Goal: Transaction & Acquisition: Download file/media

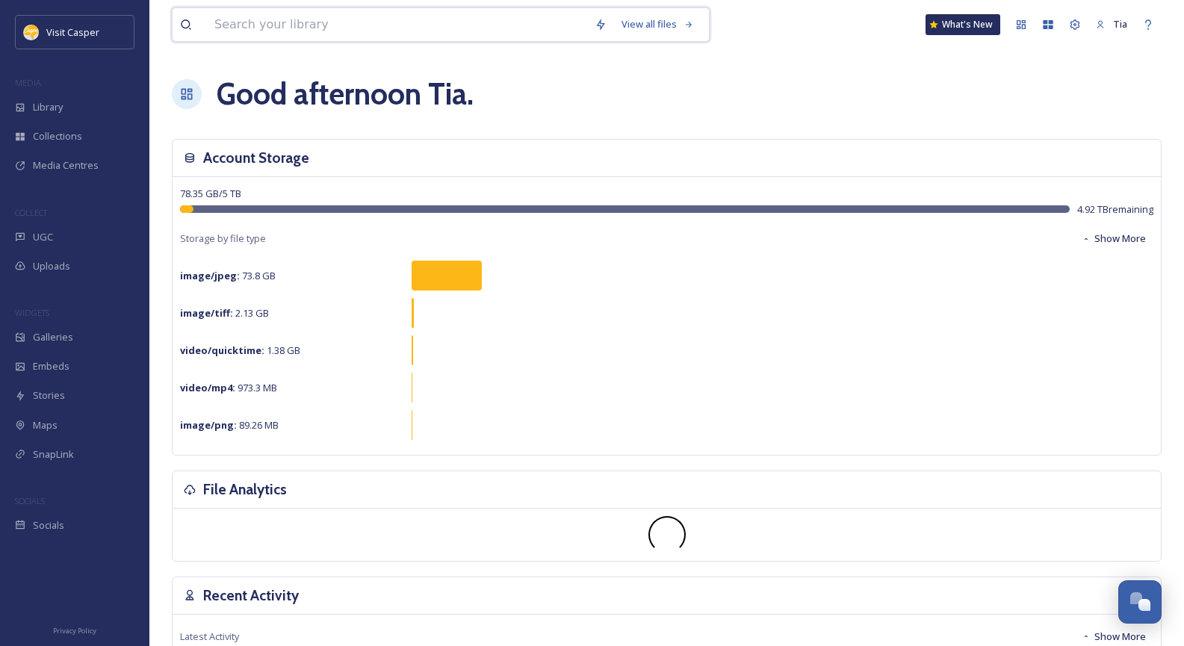
click at [356, 26] on input at bounding box center [397, 24] width 380 height 33
type input "fall"
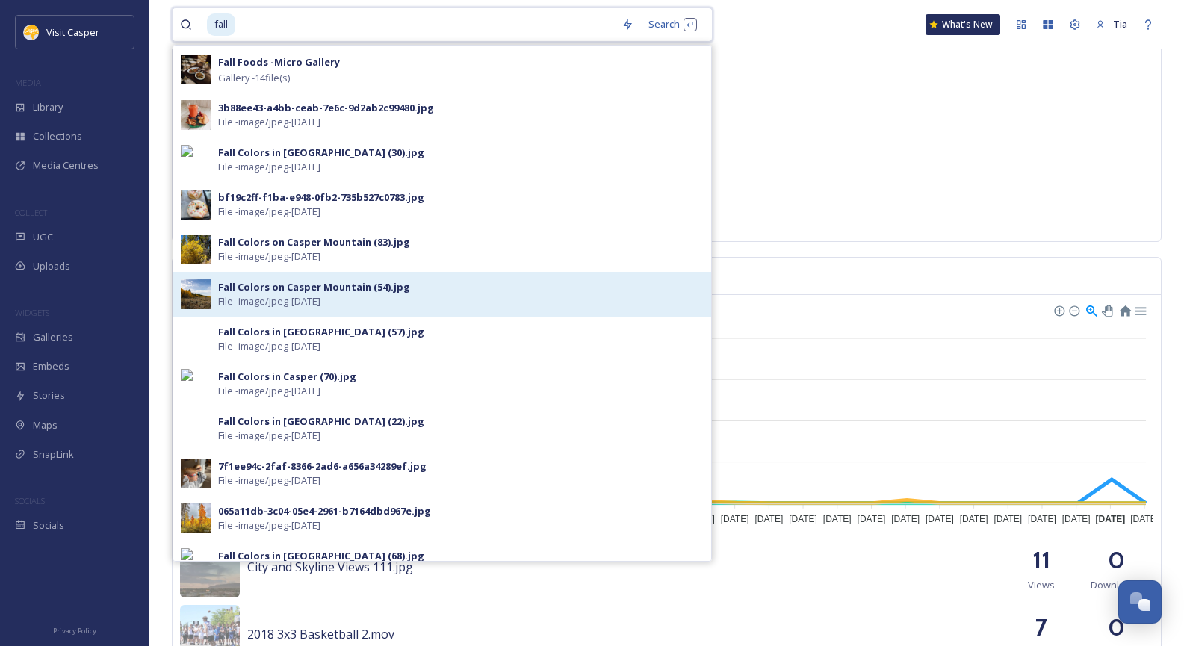
scroll to position [224, 0]
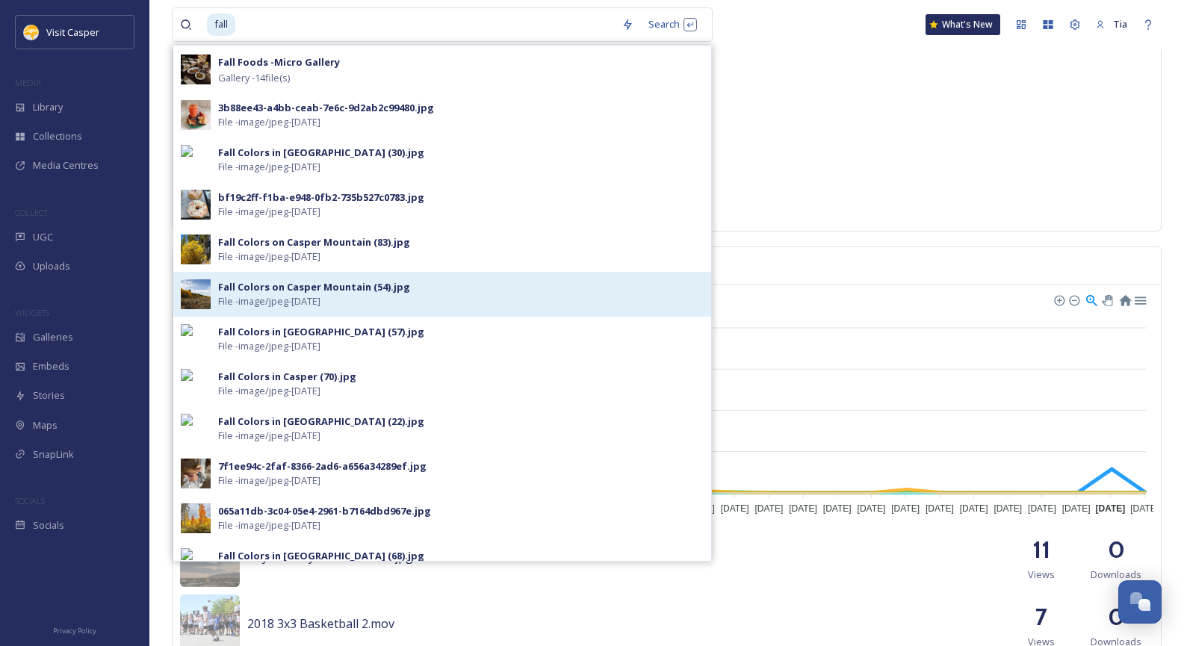
click at [307, 293] on div "Fall Colors on Casper Mountain (54).jpg" at bounding box center [314, 287] width 192 height 14
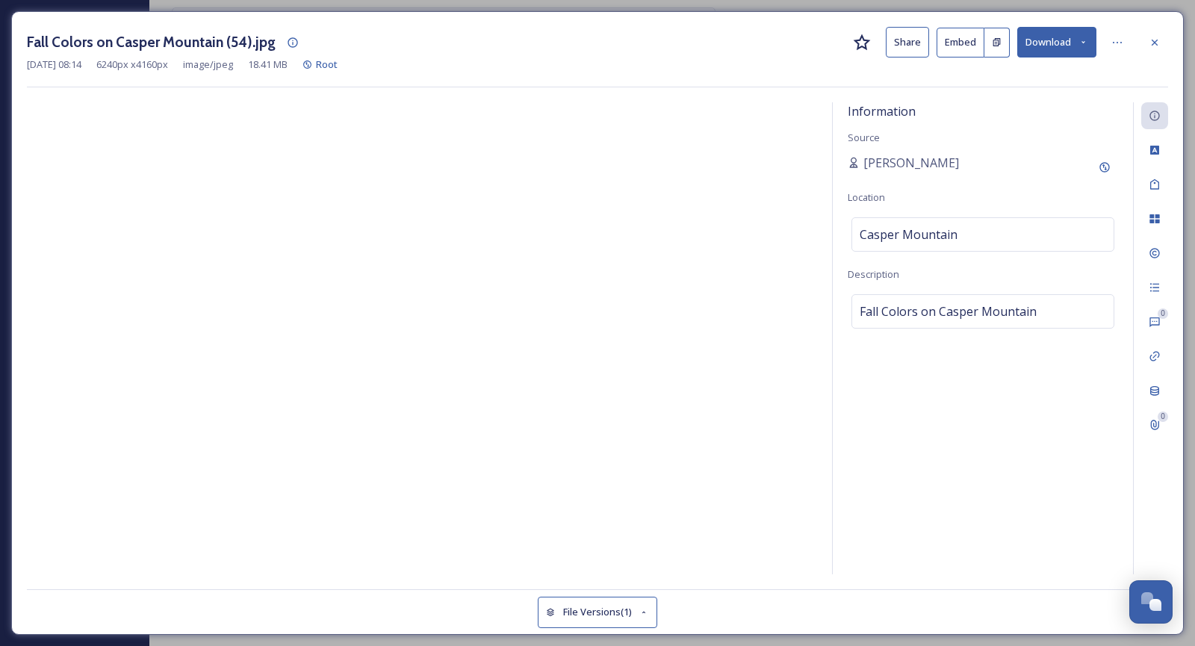
click at [1066, 46] on button "Download" at bounding box center [1056, 42] width 79 height 31
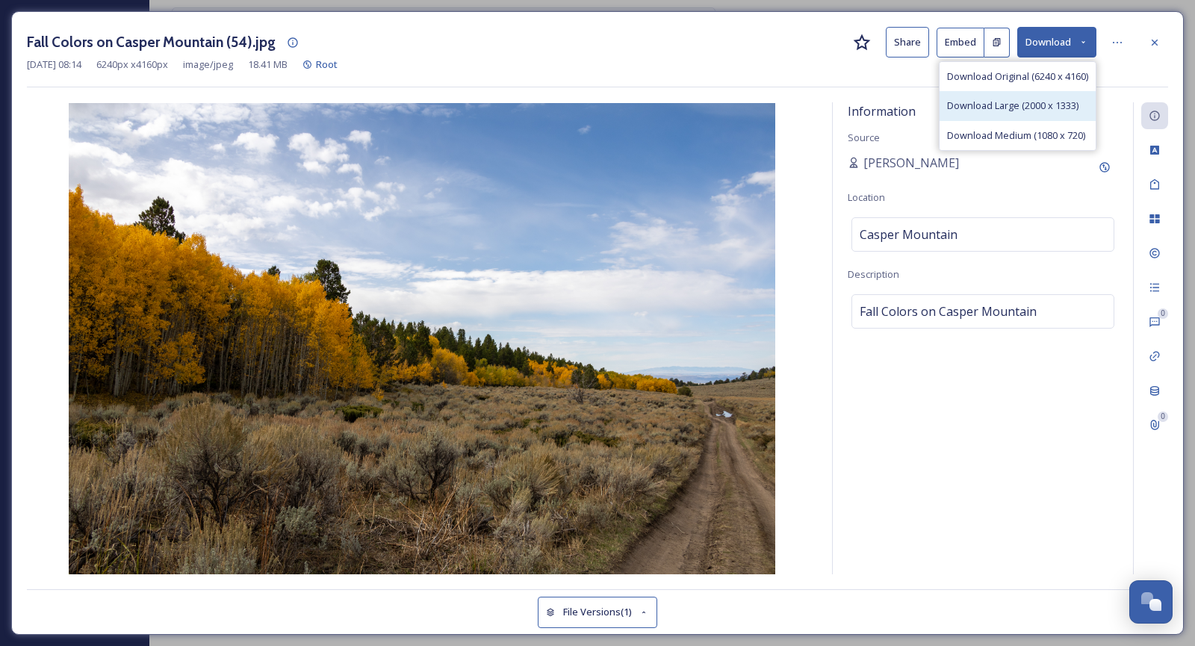
click at [1023, 103] on span "Download Large (2000 x 1333)" at bounding box center [1012, 106] width 131 height 14
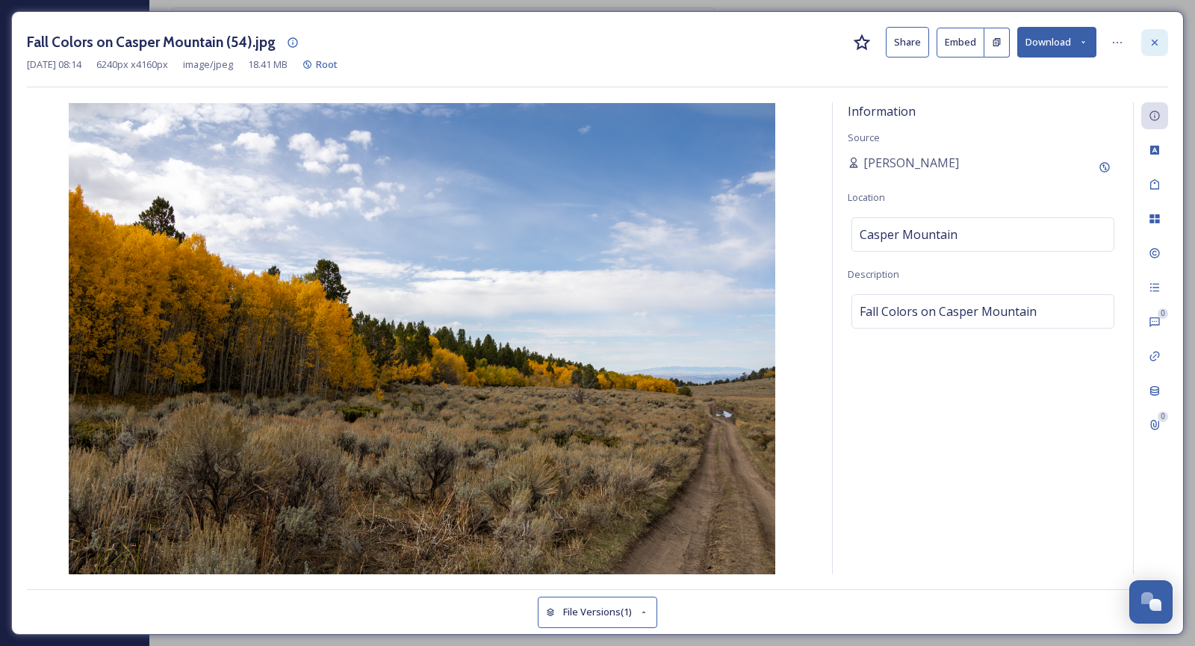
click at [1155, 41] on icon at bounding box center [1154, 42] width 6 height 6
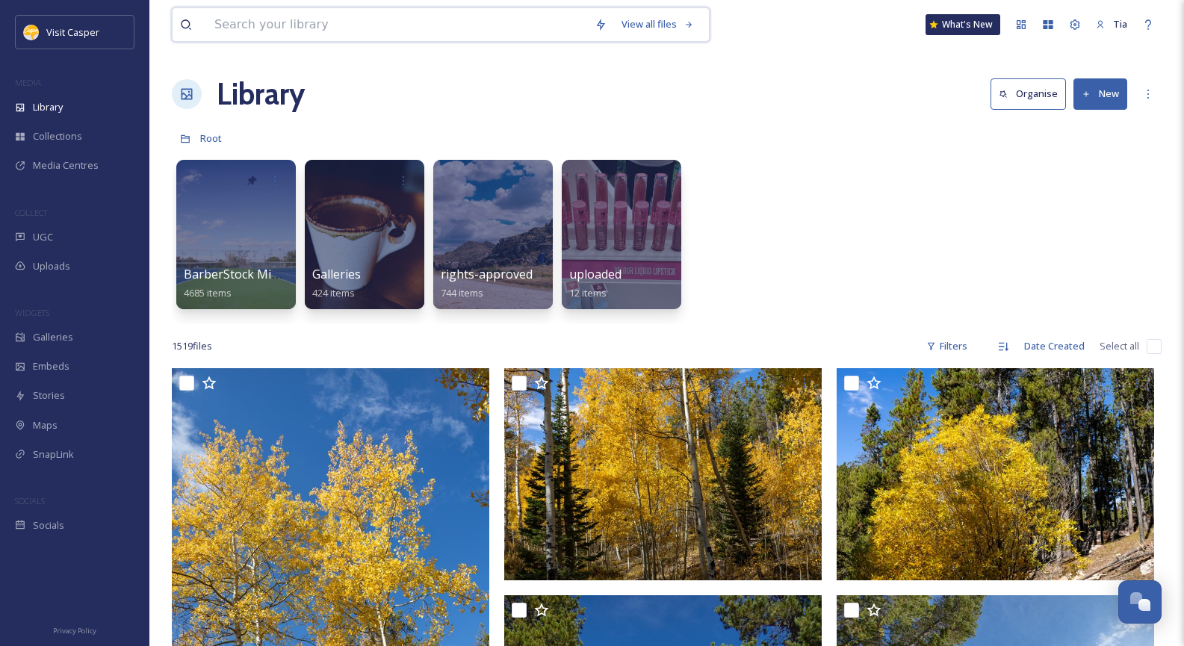
click at [392, 26] on input at bounding box center [397, 24] width 380 height 33
type input "coffee"
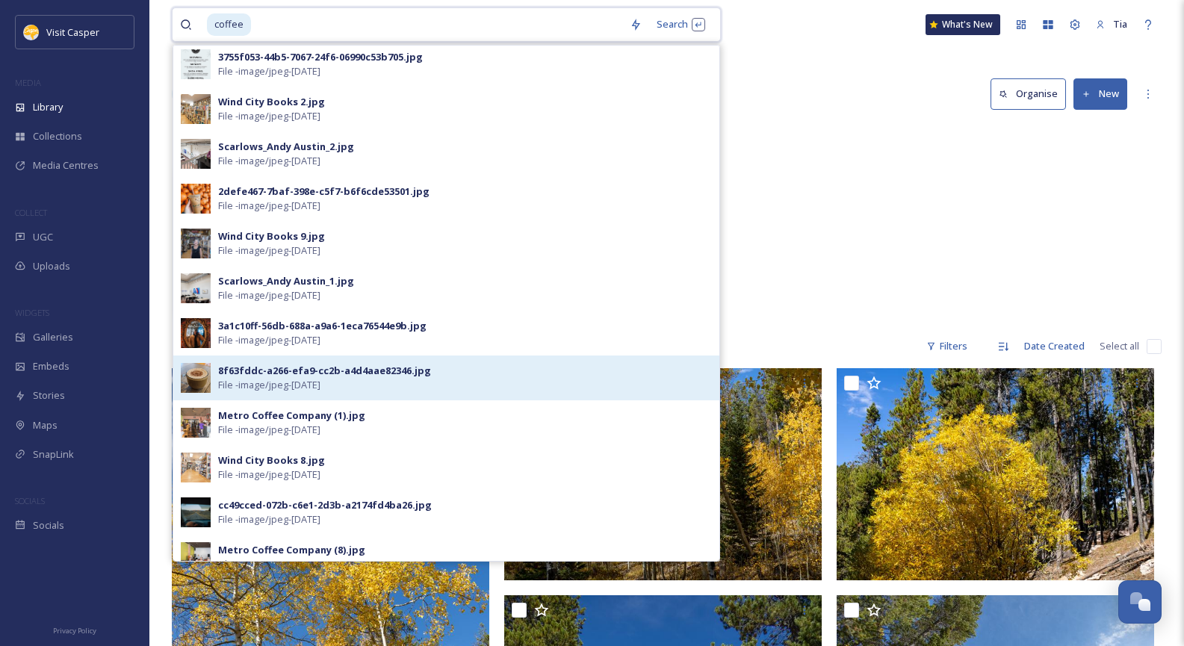
scroll to position [448, 0]
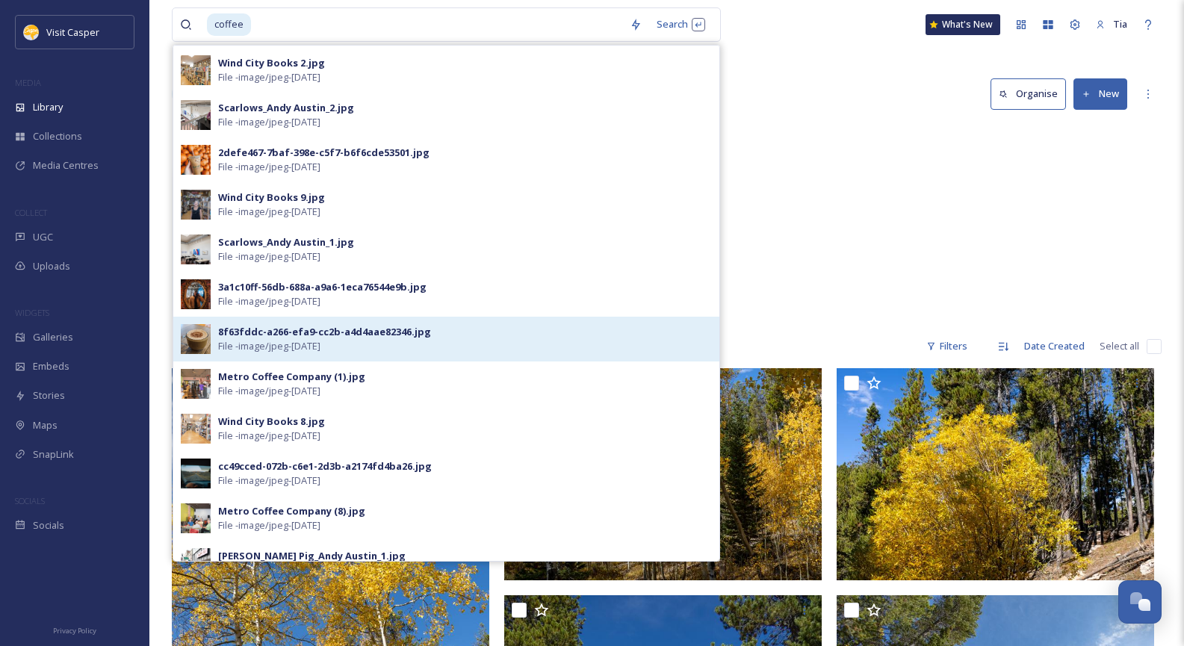
click at [271, 329] on div "8f63fddc-a266-efa9-cc2b-a4d4aae82346.jpg" at bounding box center [324, 332] width 213 height 14
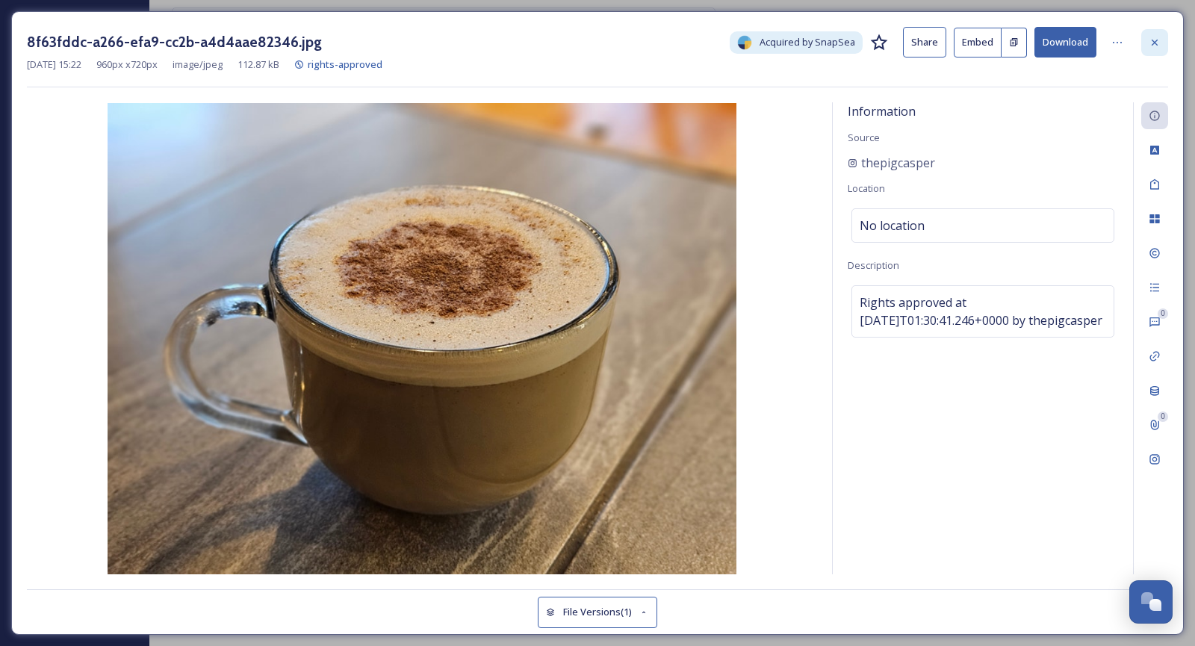
click at [1157, 40] on icon at bounding box center [1154, 43] width 12 height 12
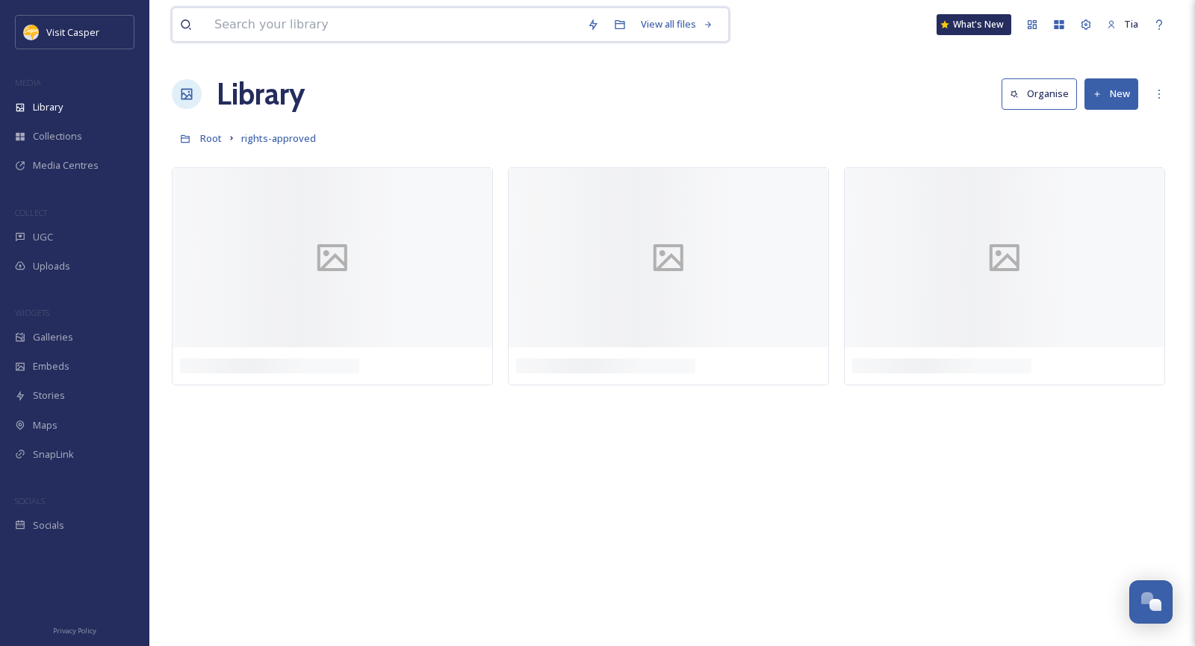
click at [329, 23] on input at bounding box center [393, 24] width 373 height 33
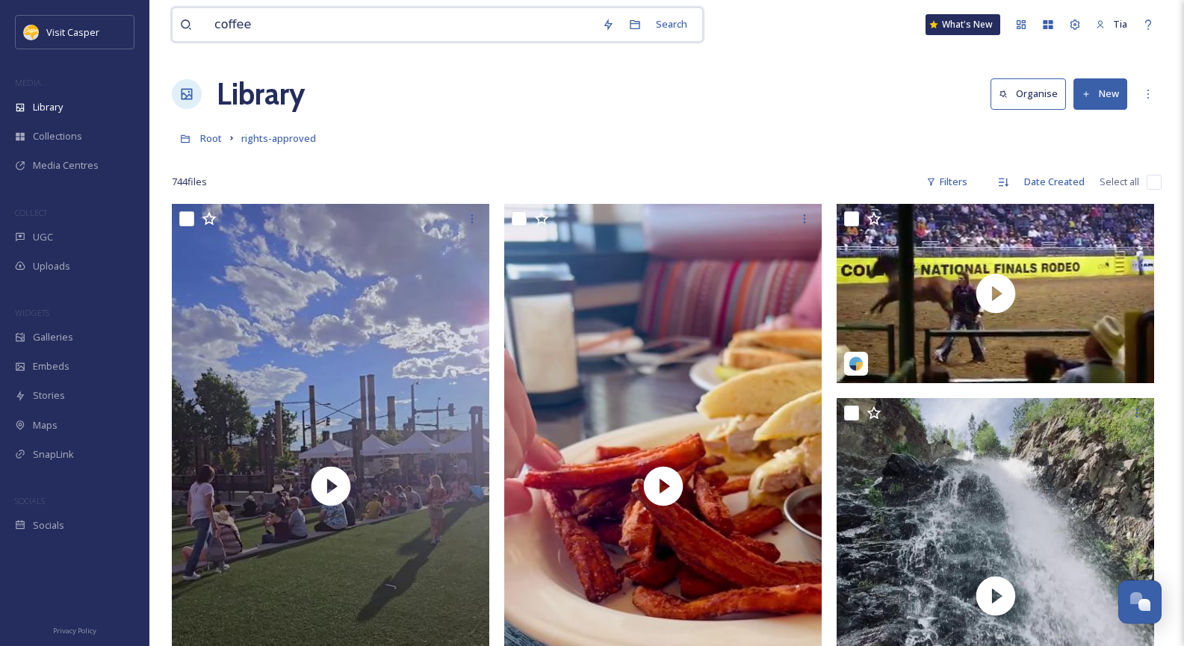
type input "coffee"
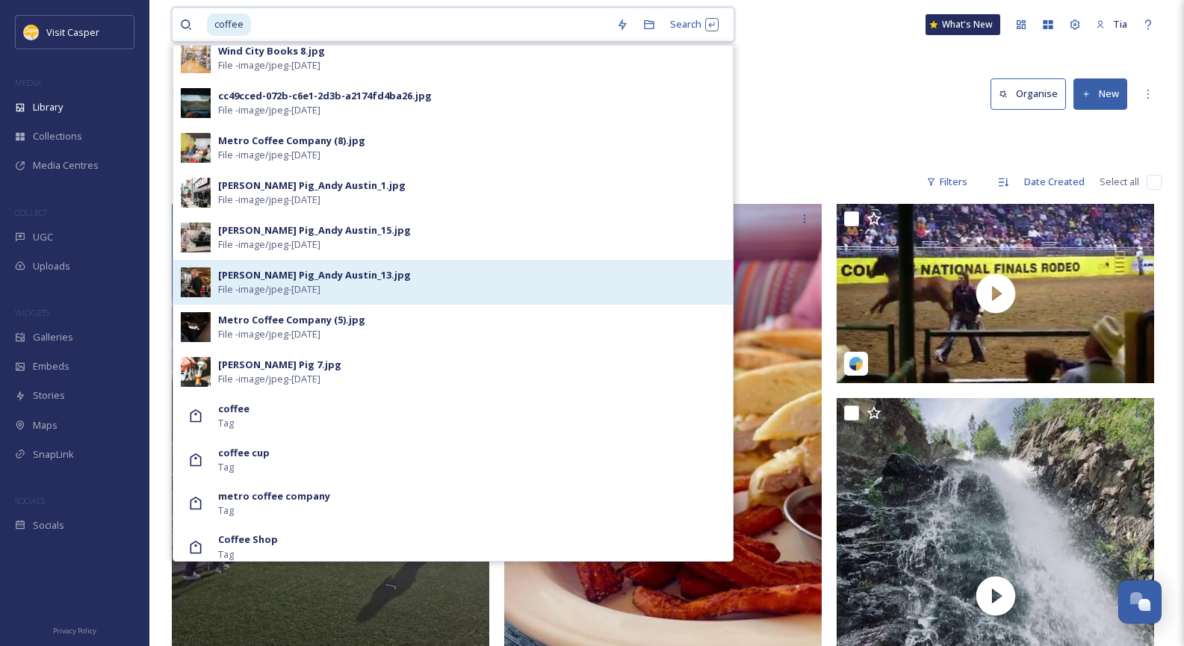
scroll to position [821, 0]
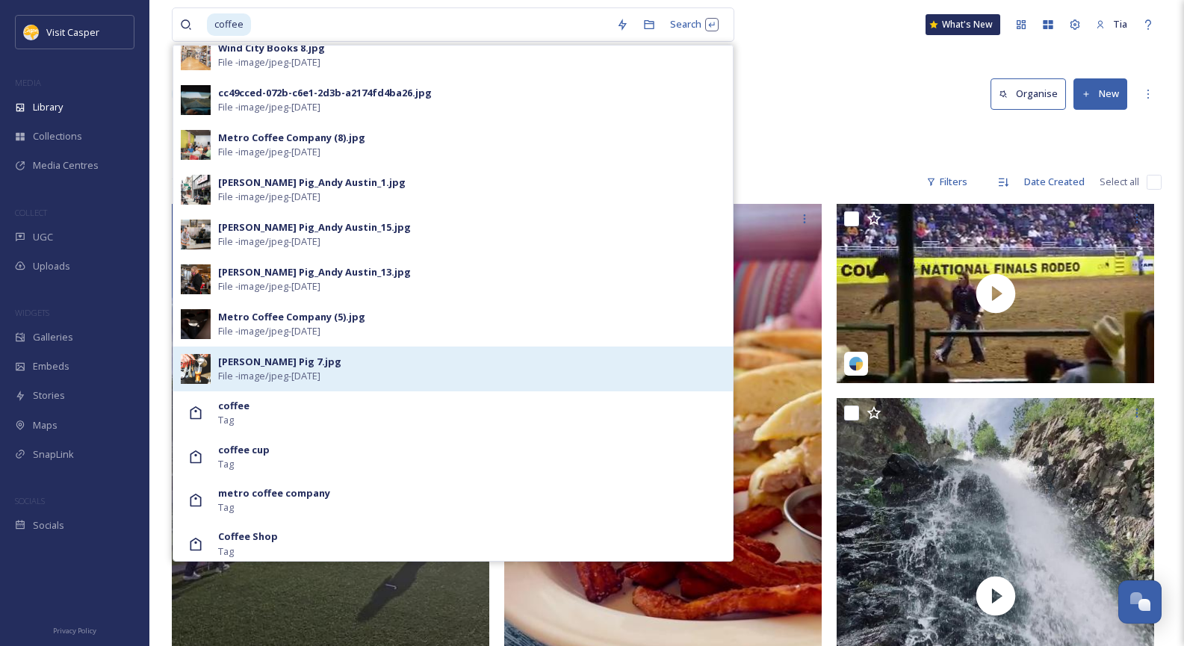
click at [320, 371] on span "File - image/jpeg - [DATE]" at bounding box center [269, 376] width 102 height 14
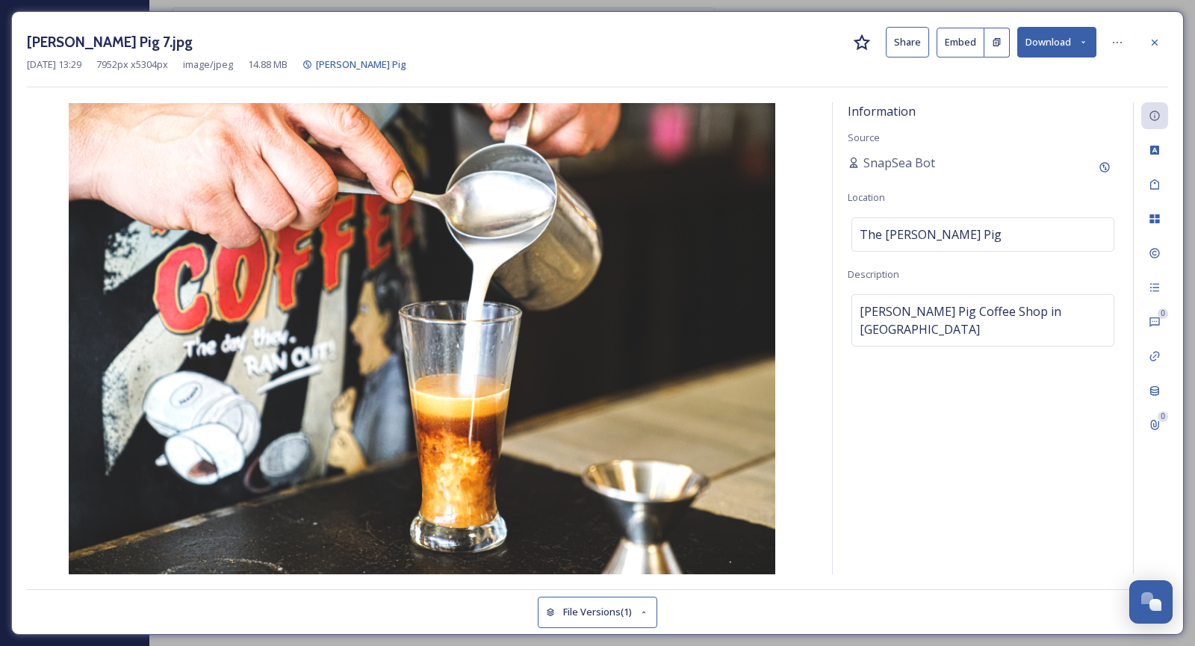
click at [1086, 43] on icon at bounding box center [1083, 42] width 10 height 10
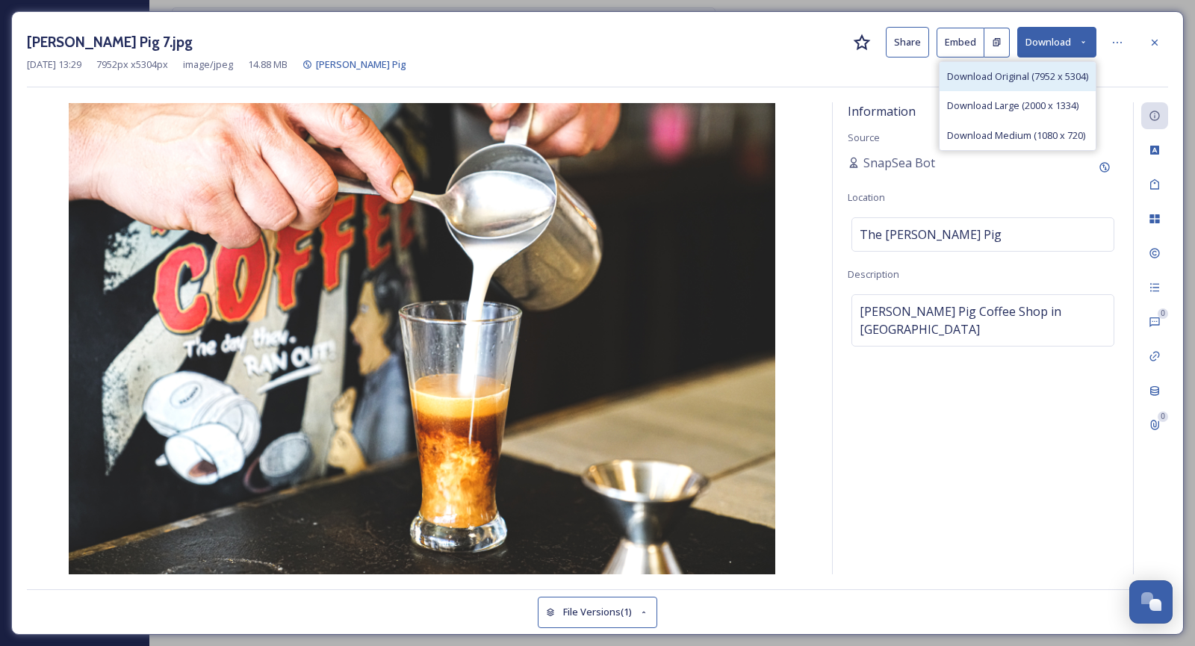
click at [1037, 77] on span "Download Original (7952 x 5304)" at bounding box center [1017, 76] width 141 height 14
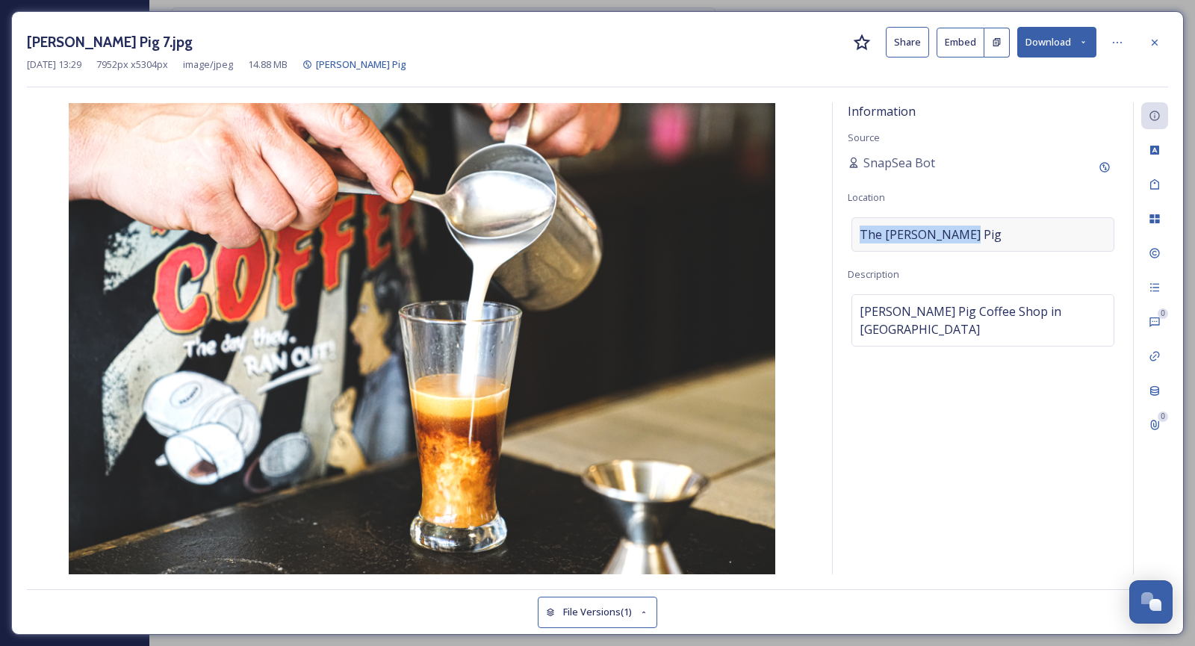
drag, startPoint x: 978, startPoint y: 236, endPoint x: 858, endPoint y: 243, distance: 120.4
click at [858, 243] on div "The [PERSON_NAME] Pig" at bounding box center [982, 234] width 263 height 34
click at [1160, 43] on icon at bounding box center [1154, 43] width 12 height 12
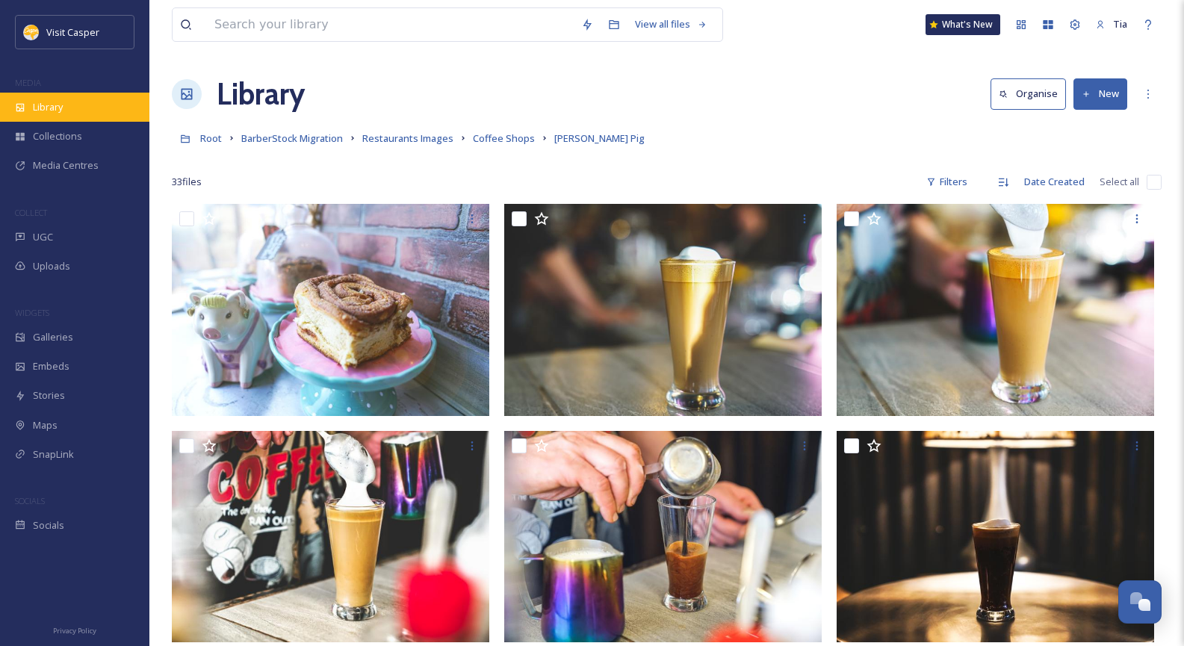
click at [68, 111] on div "Library" at bounding box center [74, 107] width 149 height 29
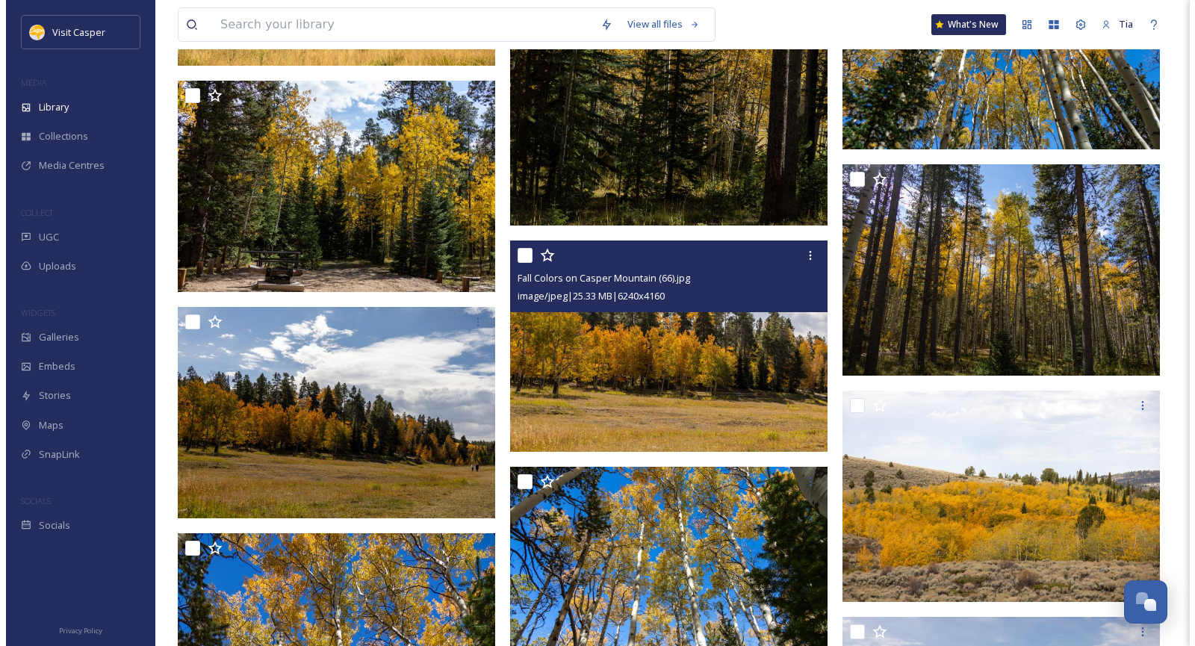
scroll to position [2091, 0]
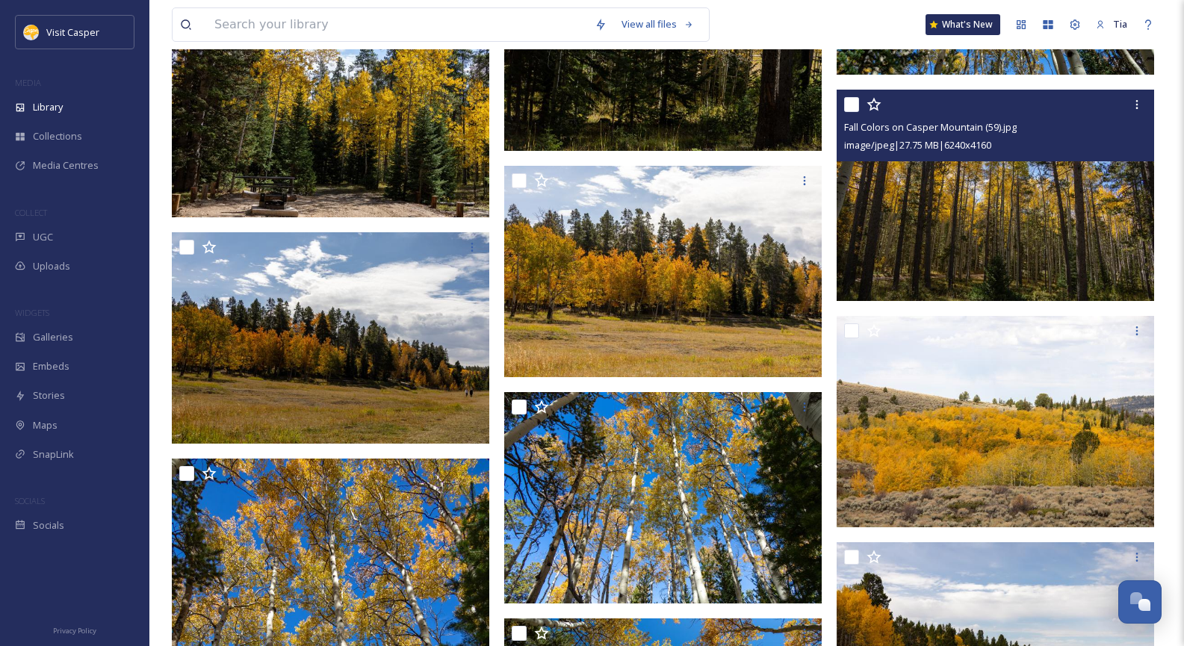
click at [1045, 138] on div "image/jpeg | 27.75 MB | 6240 x 4160" at bounding box center [997, 145] width 306 height 18
click at [1036, 175] on img at bounding box center [994, 196] width 317 height 212
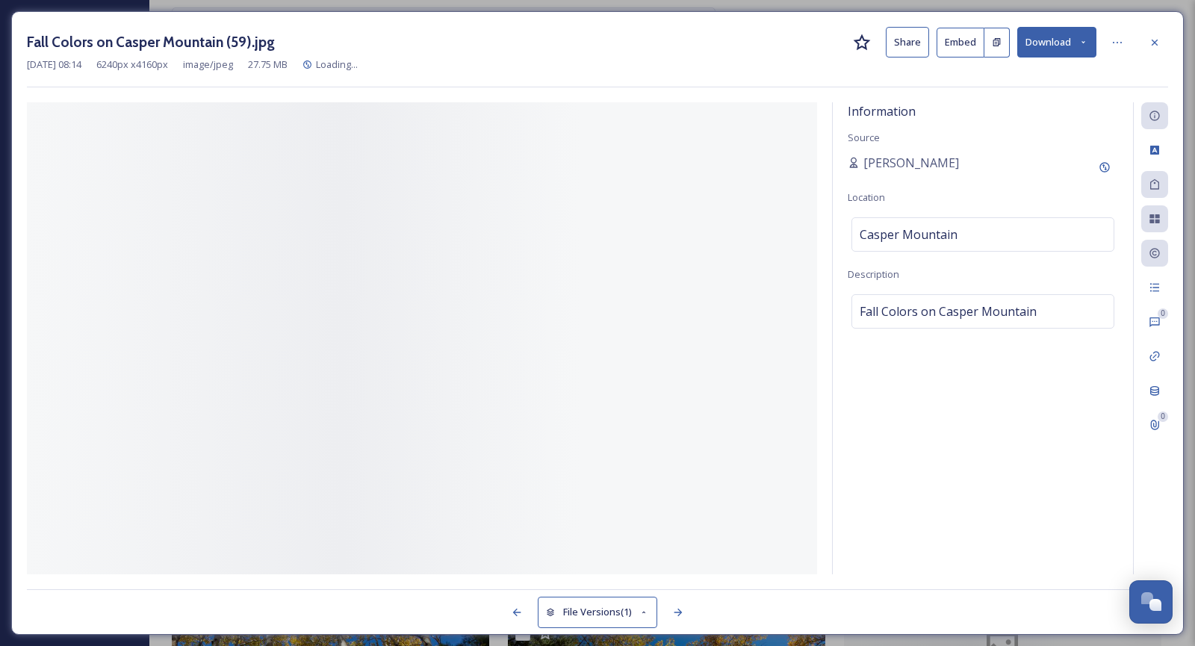
click at [1036, 175] on div "[PERSON_NAME]" at bounding box center [983, 167] width 270 height 27
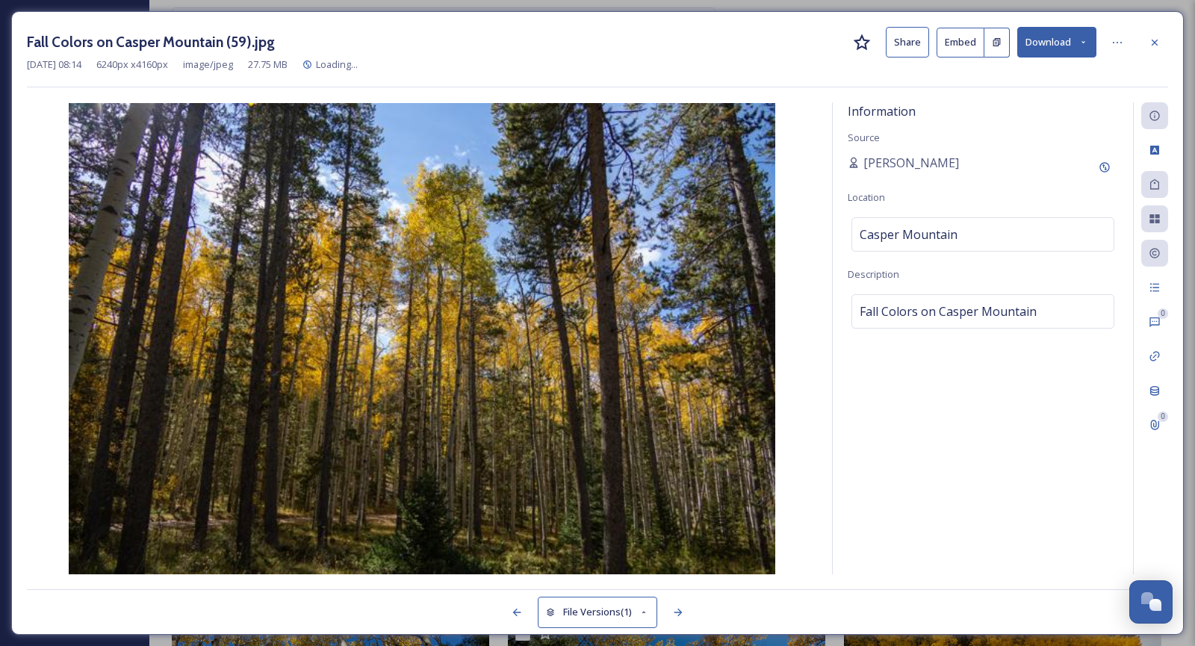
click at [1066, 44] on button "Download" at bounding box center [1056, 42] width 79 height 31
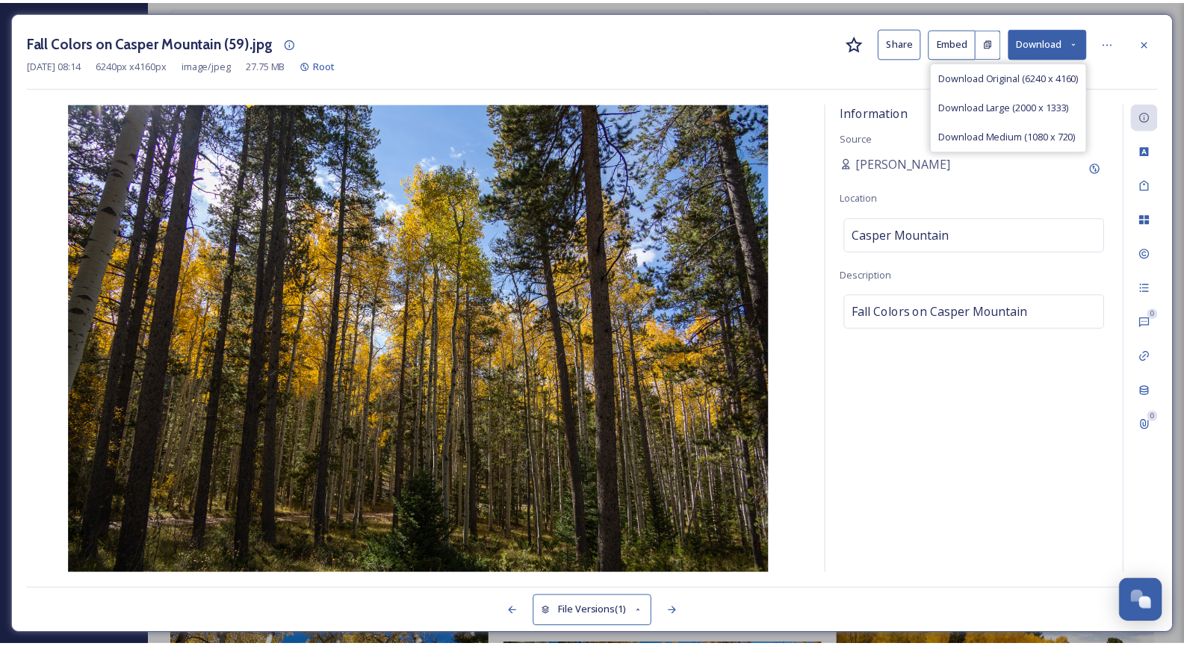
scroll to position [2110, 0]
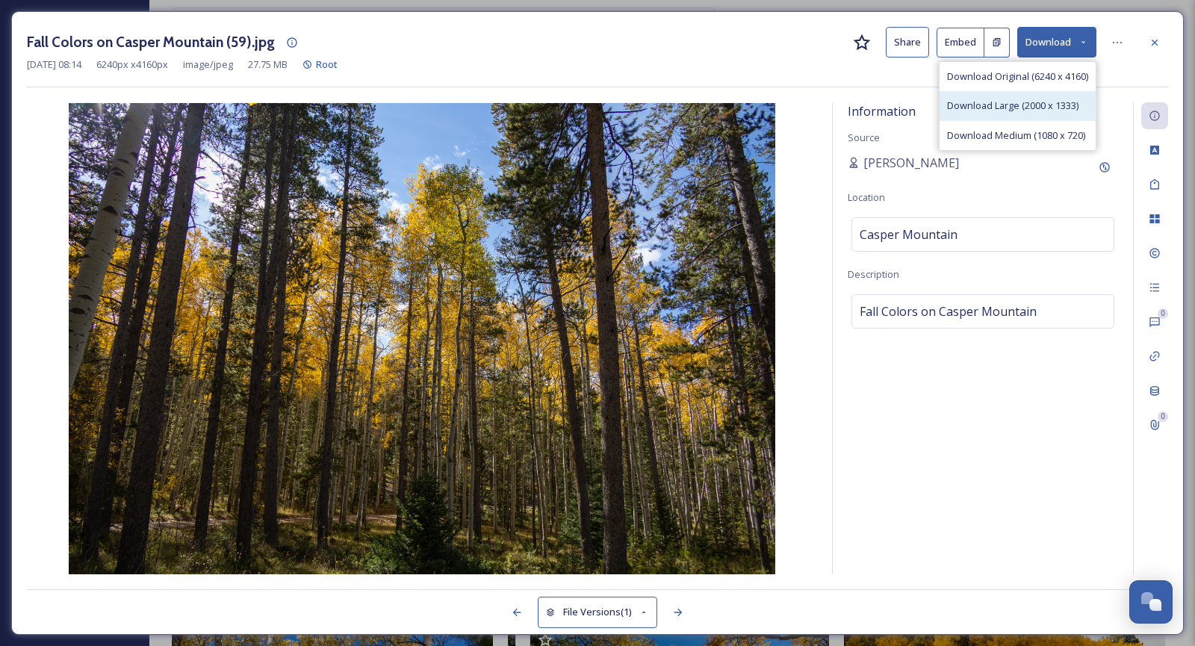
click at [1042, 96] on div "Download Large (2000 x 1333)" at bounding box center [1017, 105] width 156 height 29
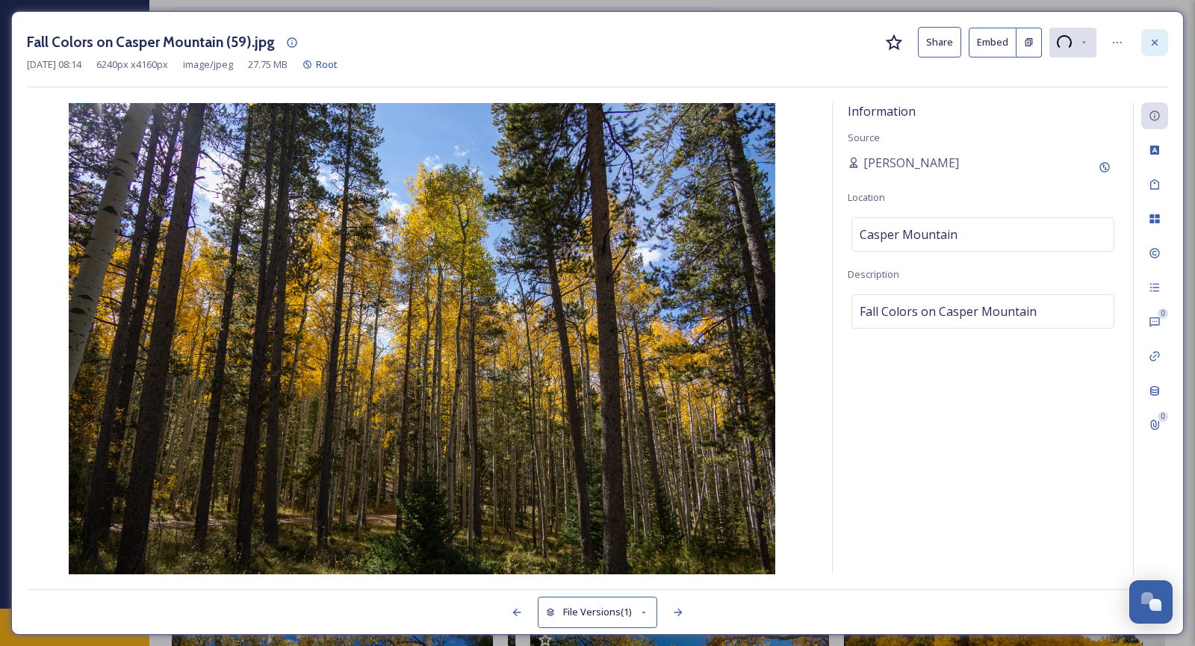
click at [1160, 43] on icon at bounding box center [1154, 43] width 12 height 12
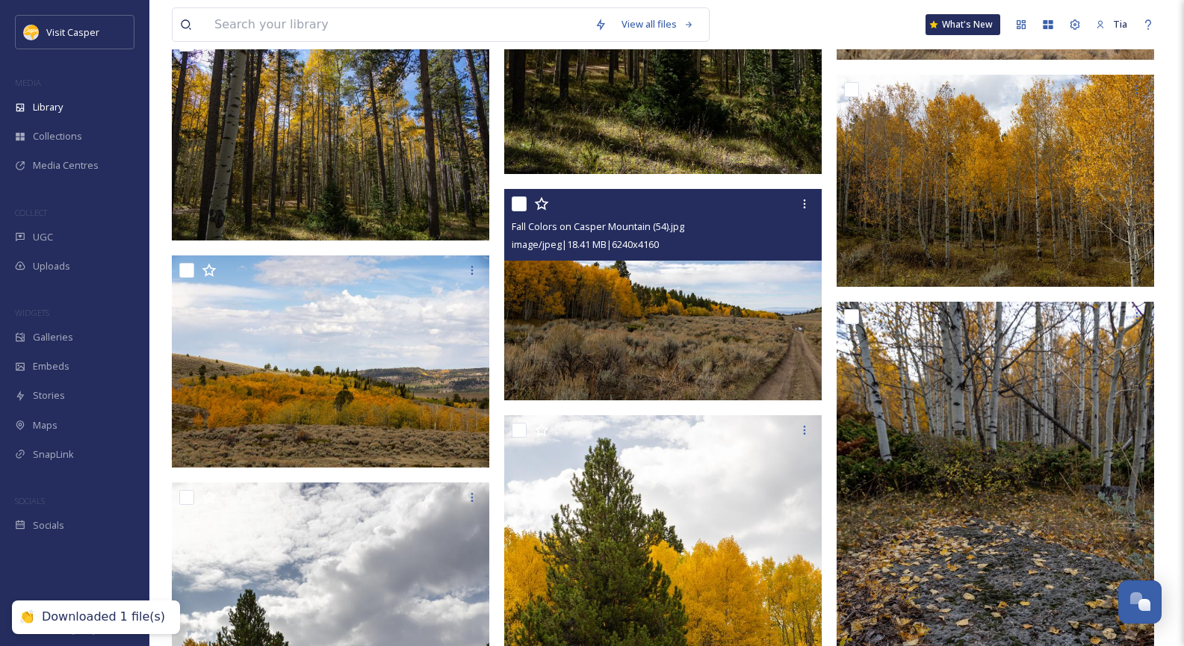
scroll to position [3230, 0]
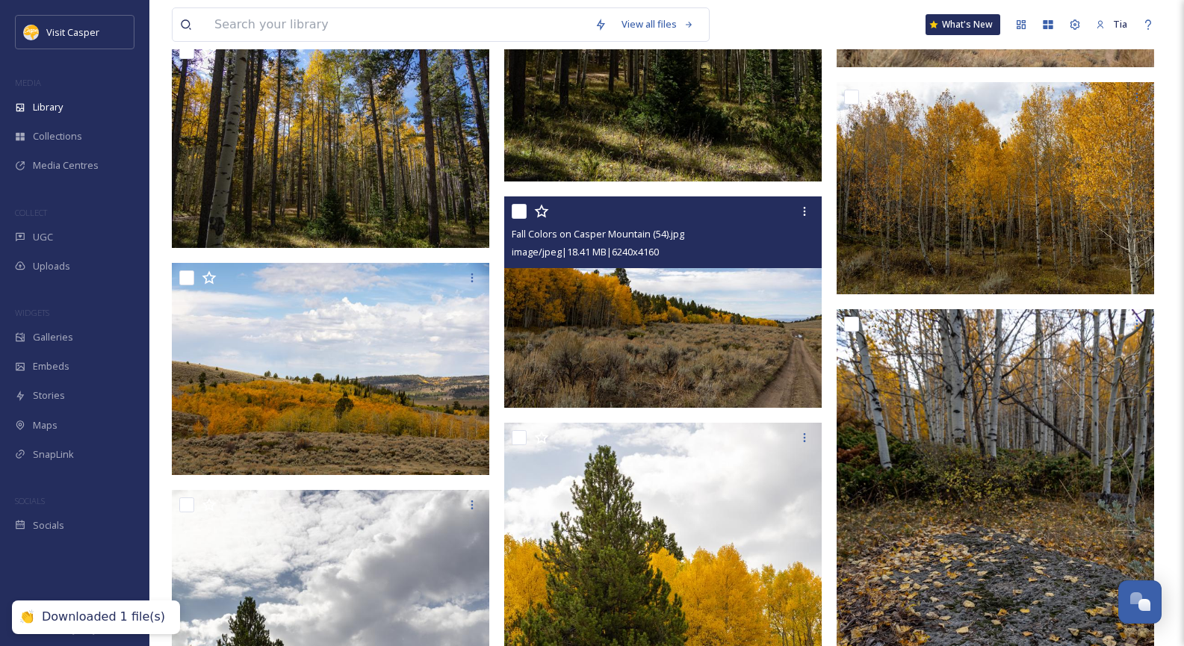
click at [683, 305] on img at bounding box center [662, 302] width 317 height 212
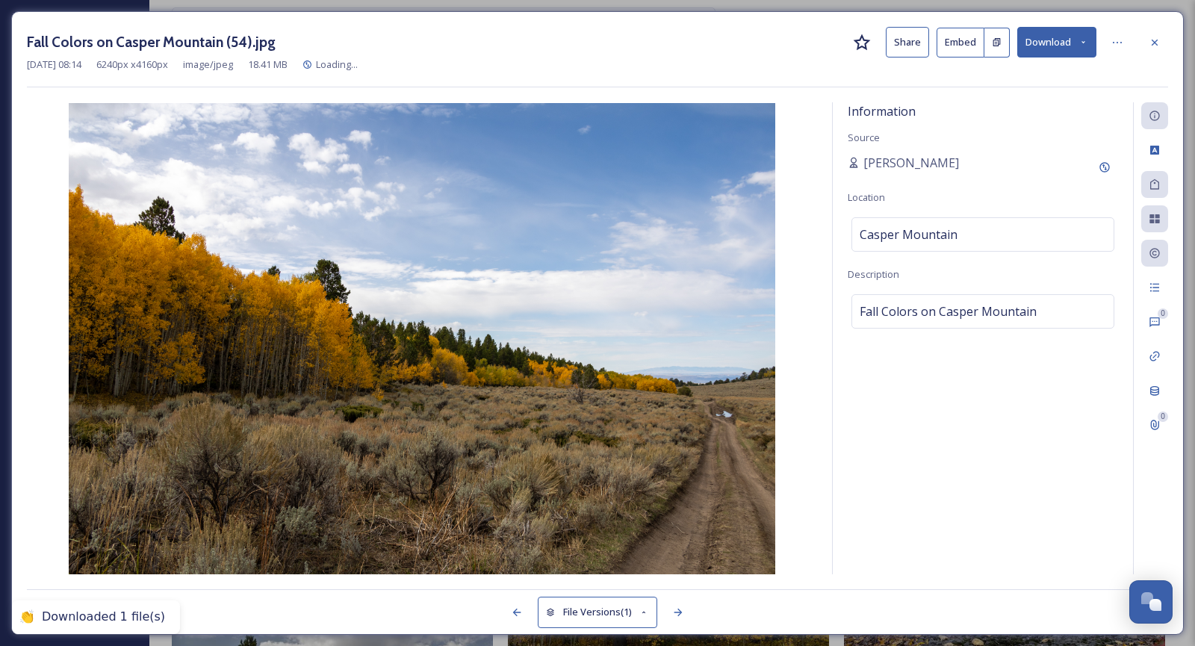
click at [1146, 41] on div at bounding box center [1154, 42] width 27 height 27
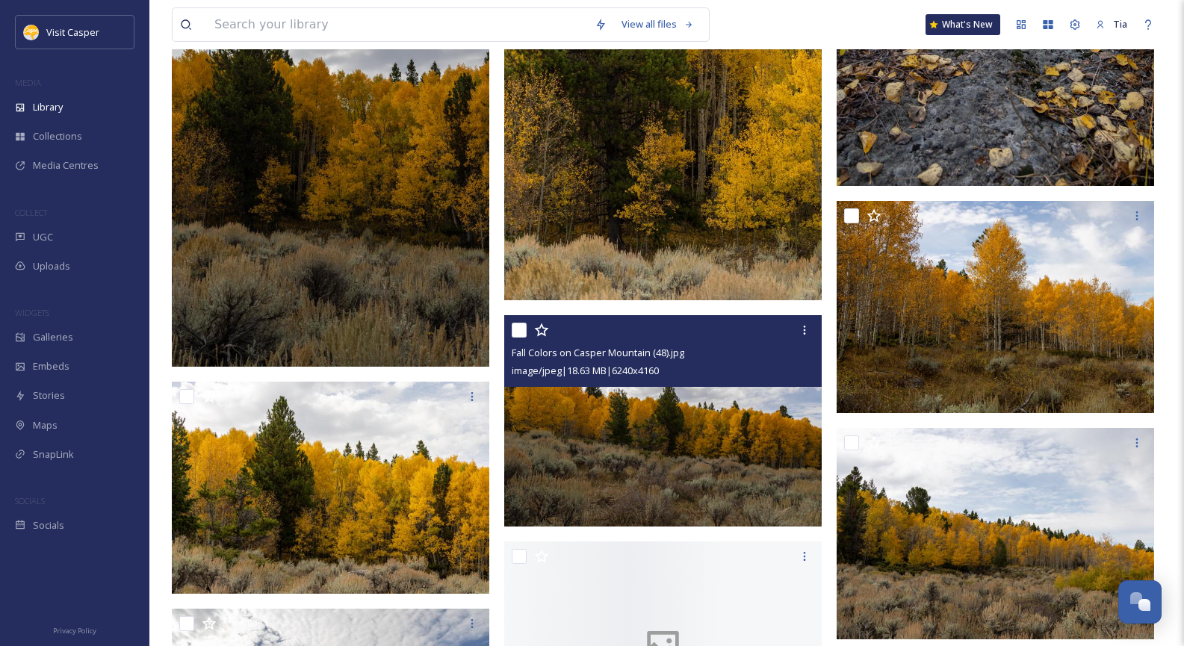
scroll to position [3902, 0]
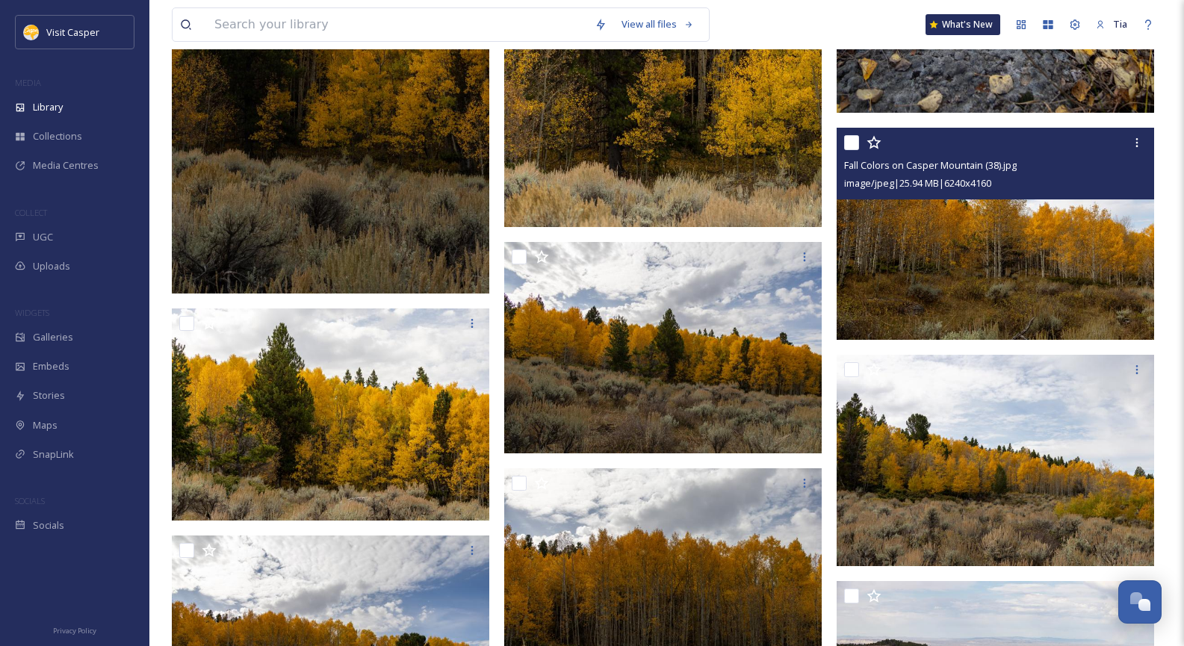
click at [995, 223] on img at bounding box center [994, 234] width 317 height 212
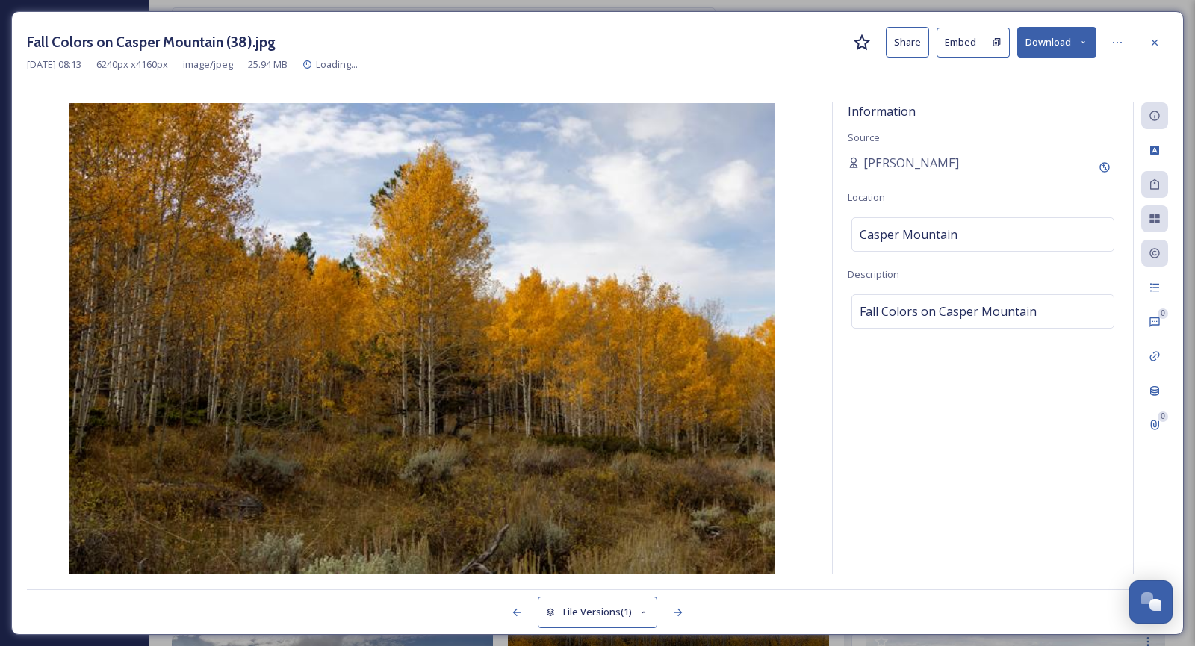
click at [1078, 47] on button "Download" at bounding box center [1056, 42] width 79 height 31
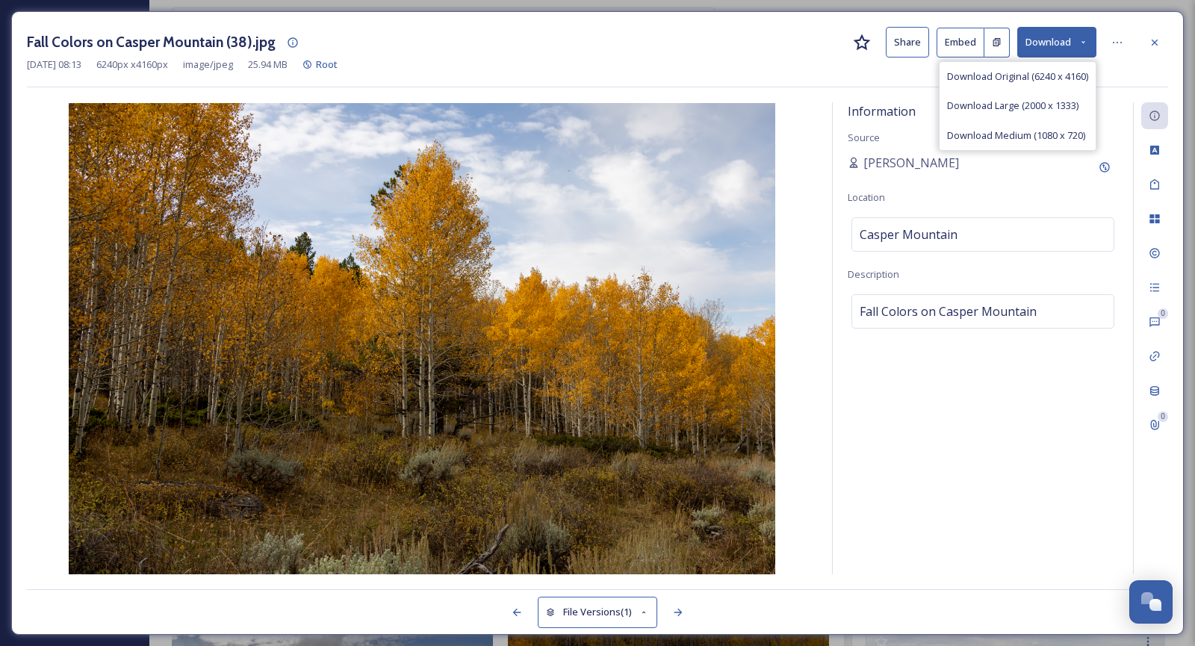
click at [1019, 99] on span "Download Large (2000 x 1333)" at bounding box center [1012, 106] width 131 height 14
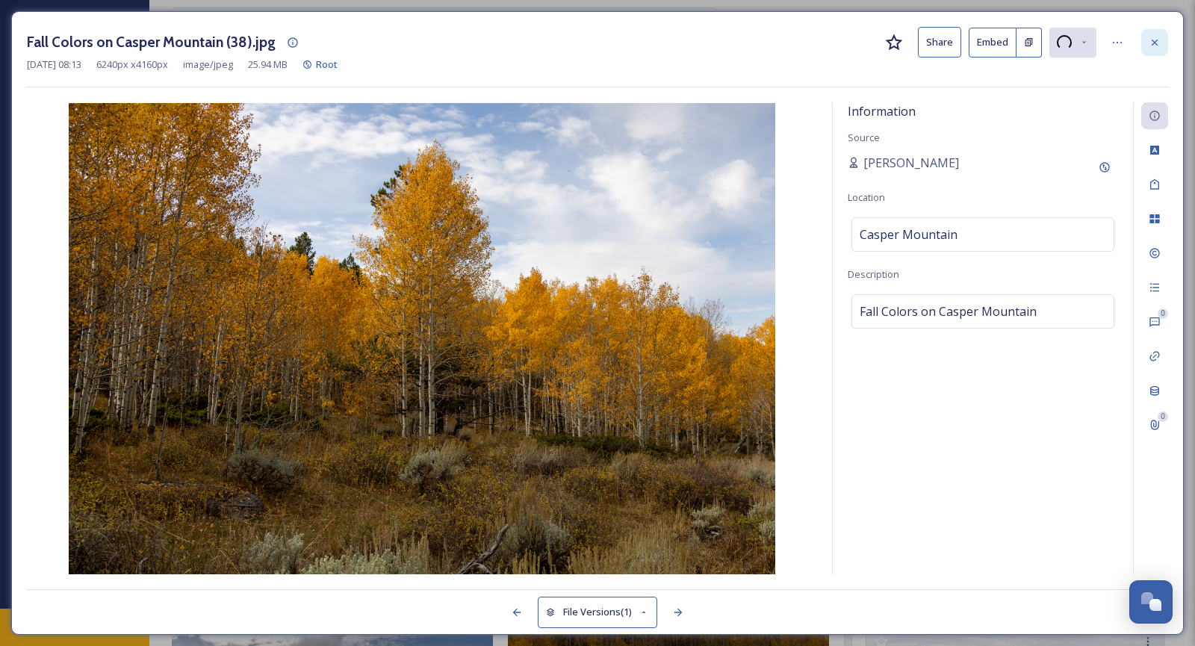
click at [1154, 42] on icon at bounding box center [1154, 42] width 6 height 6
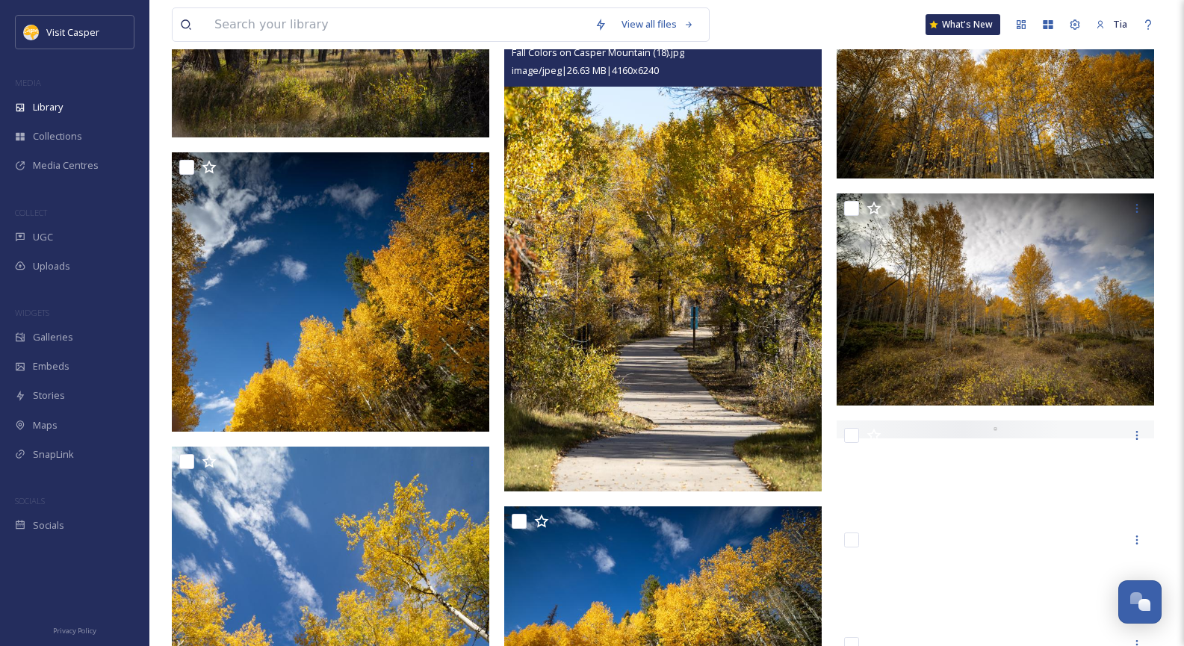
scroll to position [6665, 0]
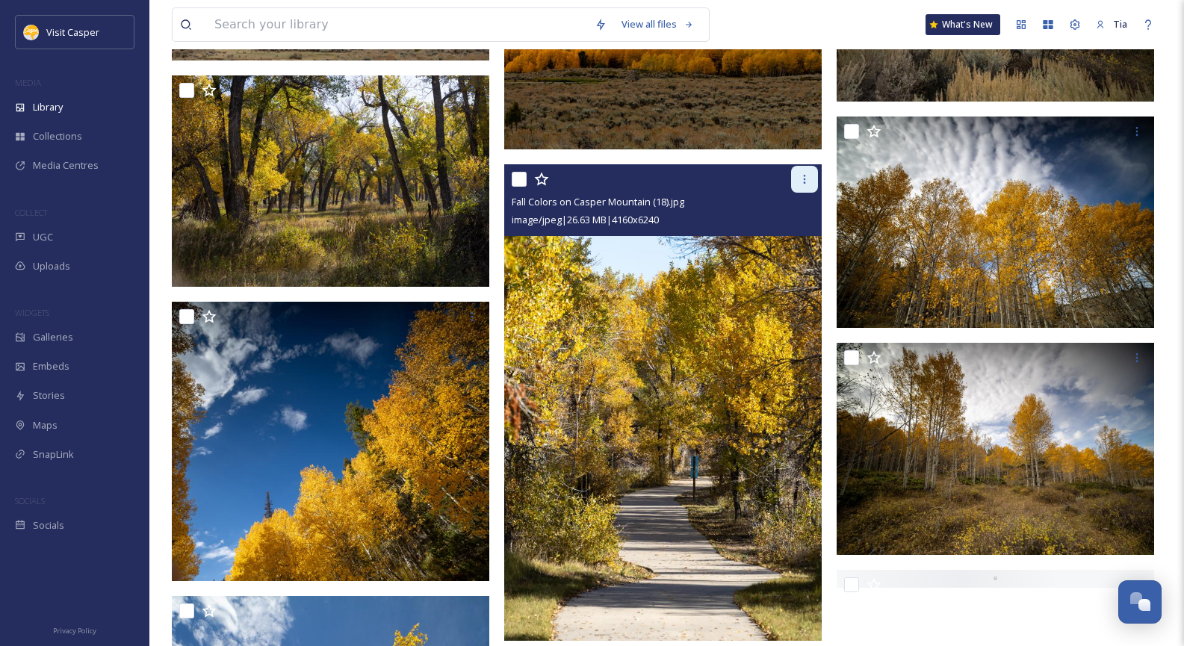
click at [803, 178] on icon at bounding box center [804, 179] width 12 height 12
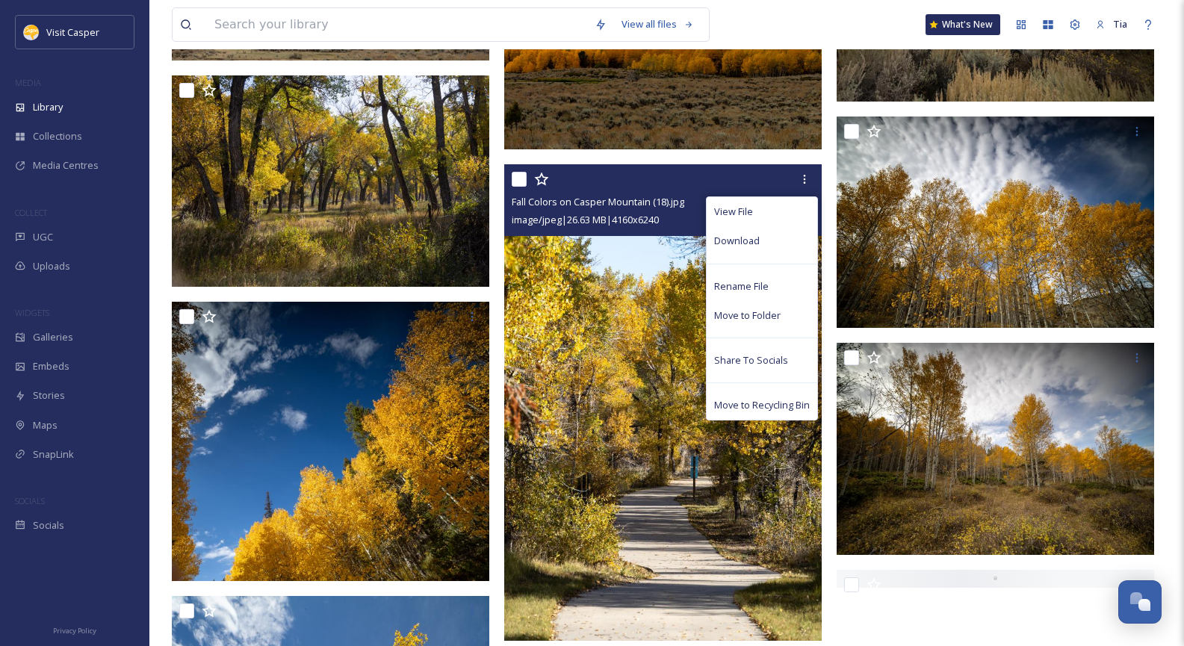
click at [651, 282] on img at bounding box center [662, 402] width 317 height 476
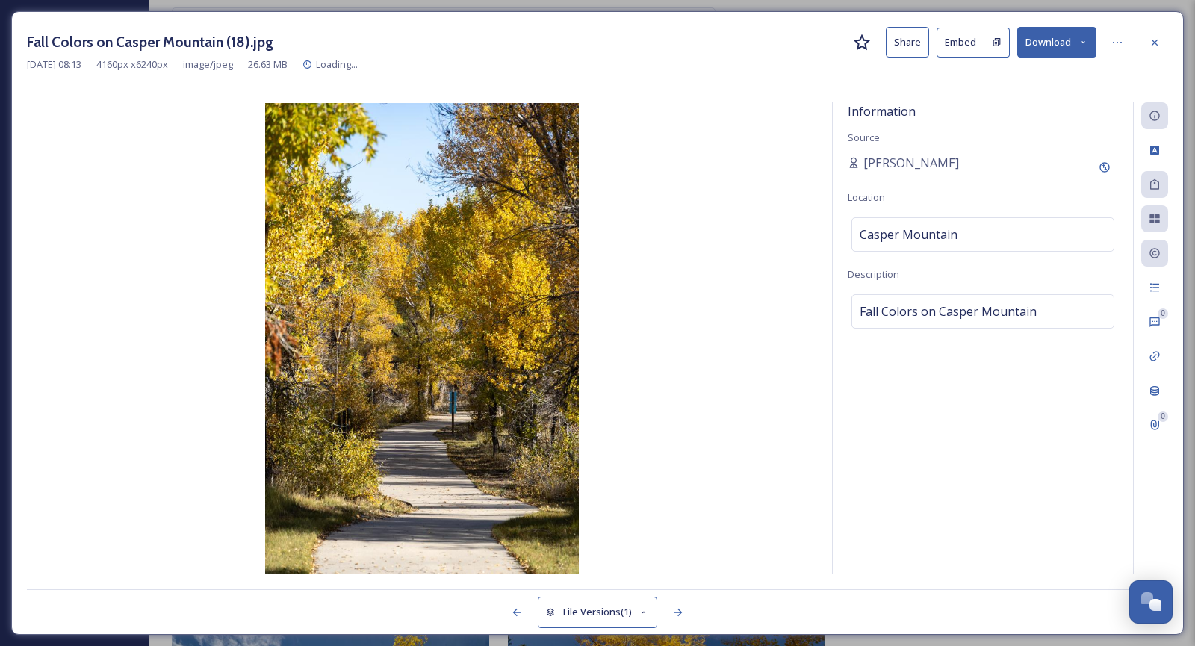
click at [1056, 45] on button "Download" at bounding box center [1056, 42] width 79 height 31
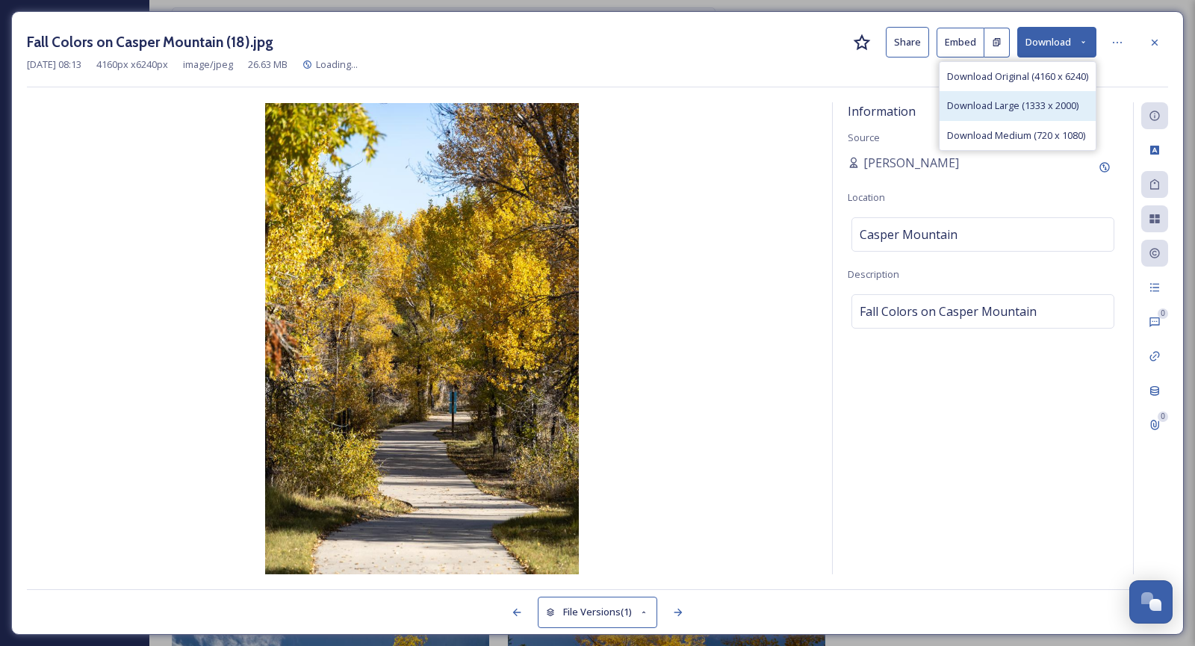
click at [1024, 101] on span "Download Large (1333 x 2000)" at bounding box center [1012, 106] width 131 height 14
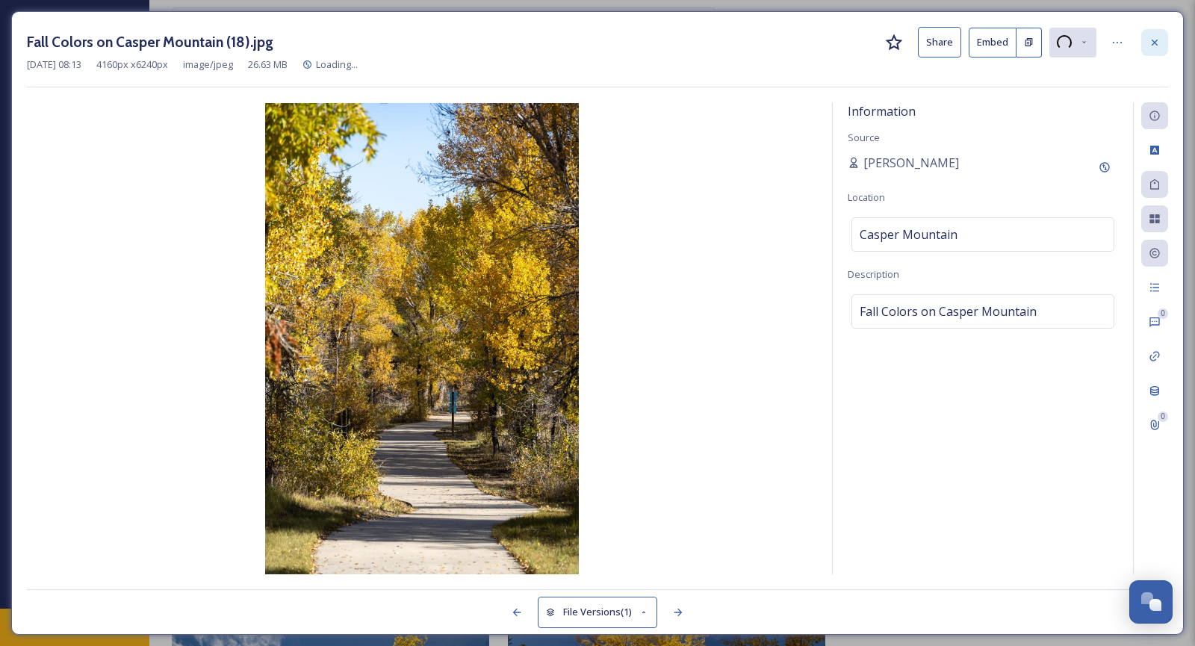
click at [1155, 40] on icon at bounding box center [1154, 43] width 12 height 12
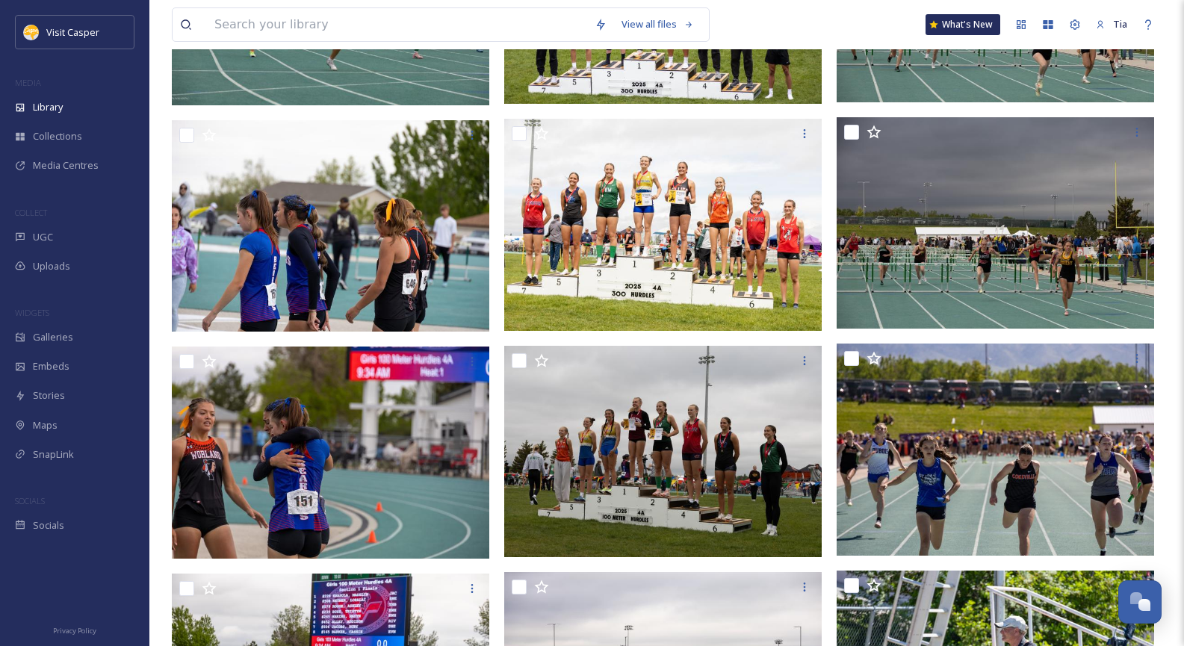
scroll to position [24288, 0]
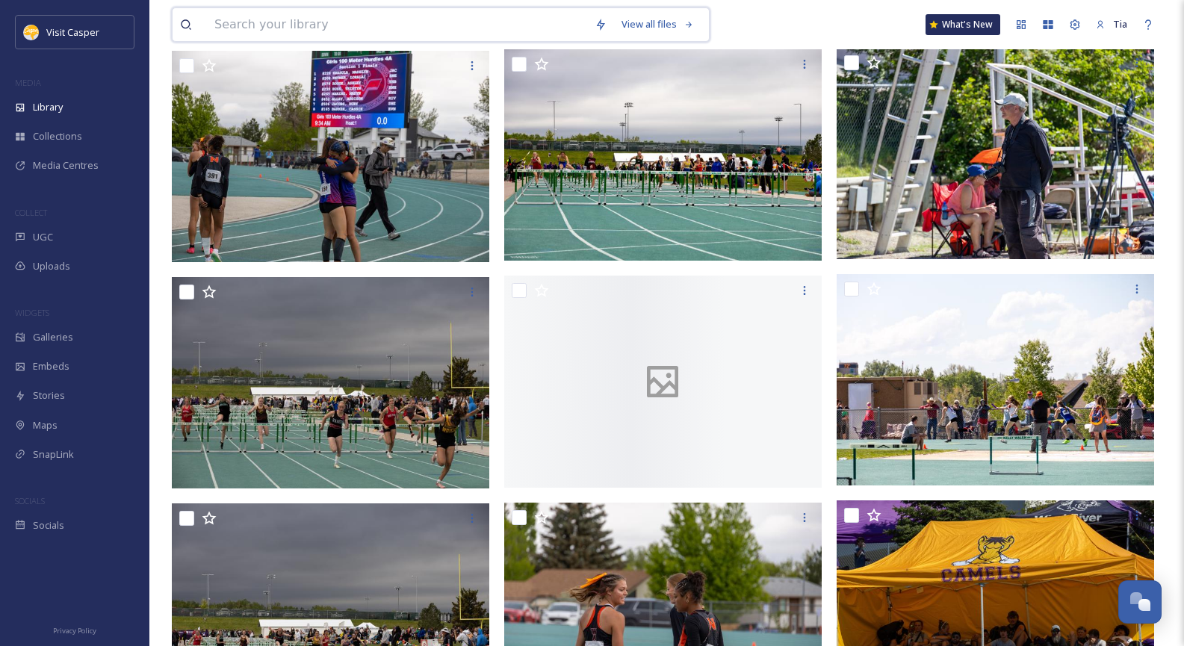
click at [362, 21] on input at bounding box center [397, 24] width 380 height 33
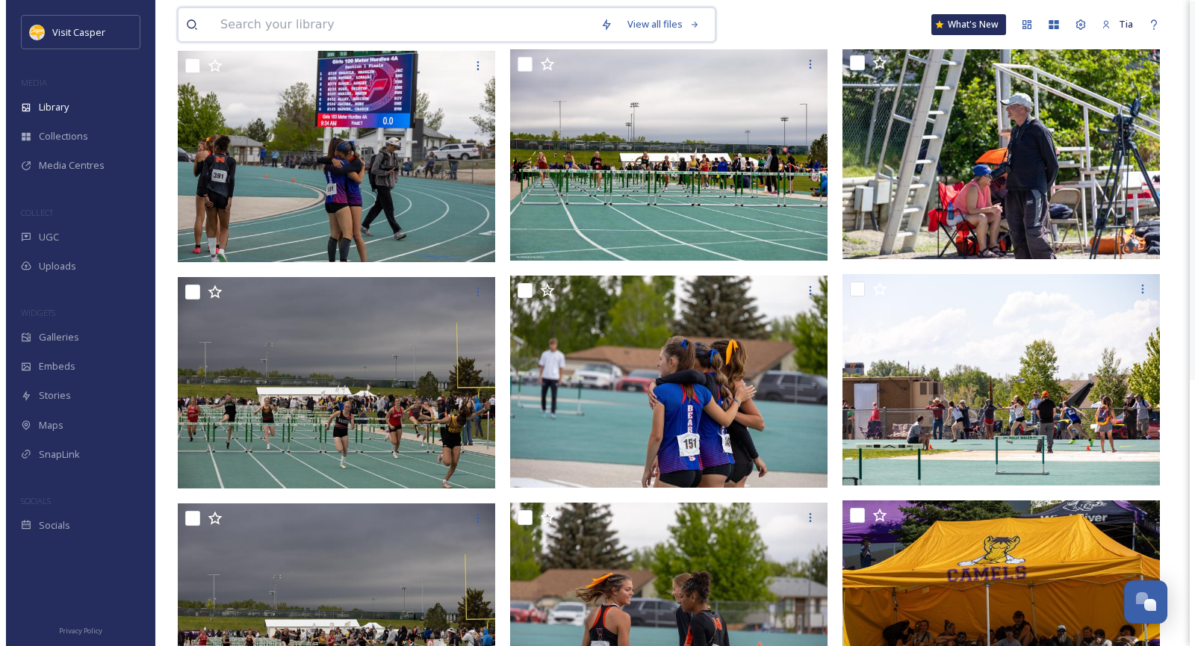
scroll to position [0, 0]
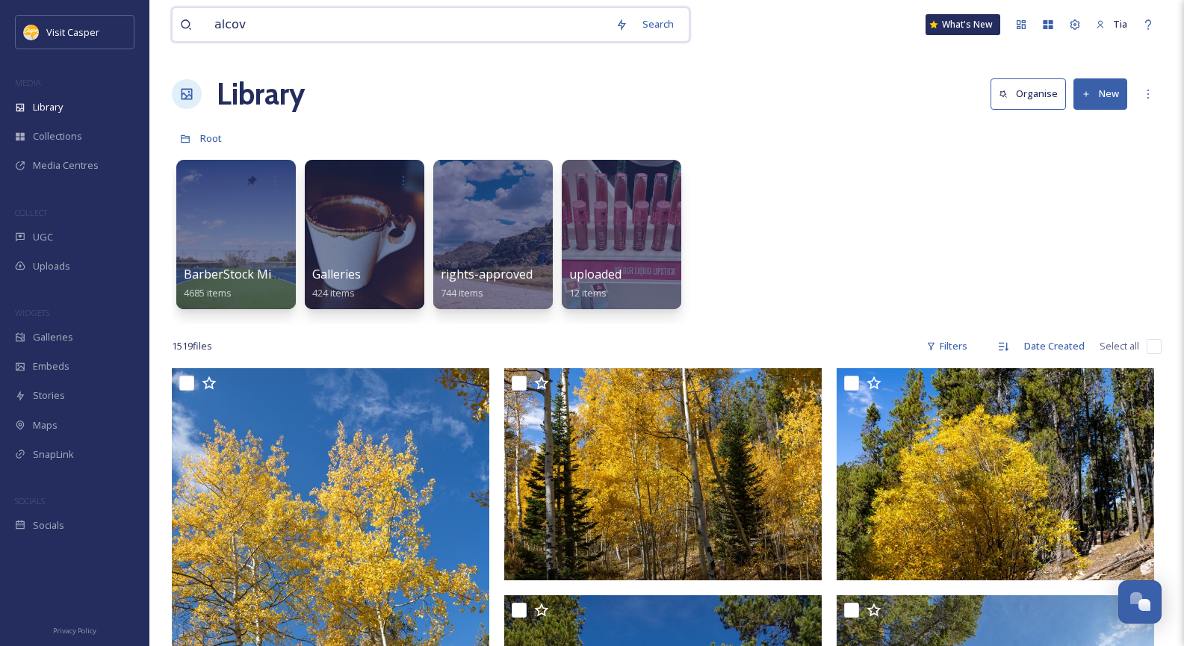
type input "alcova"
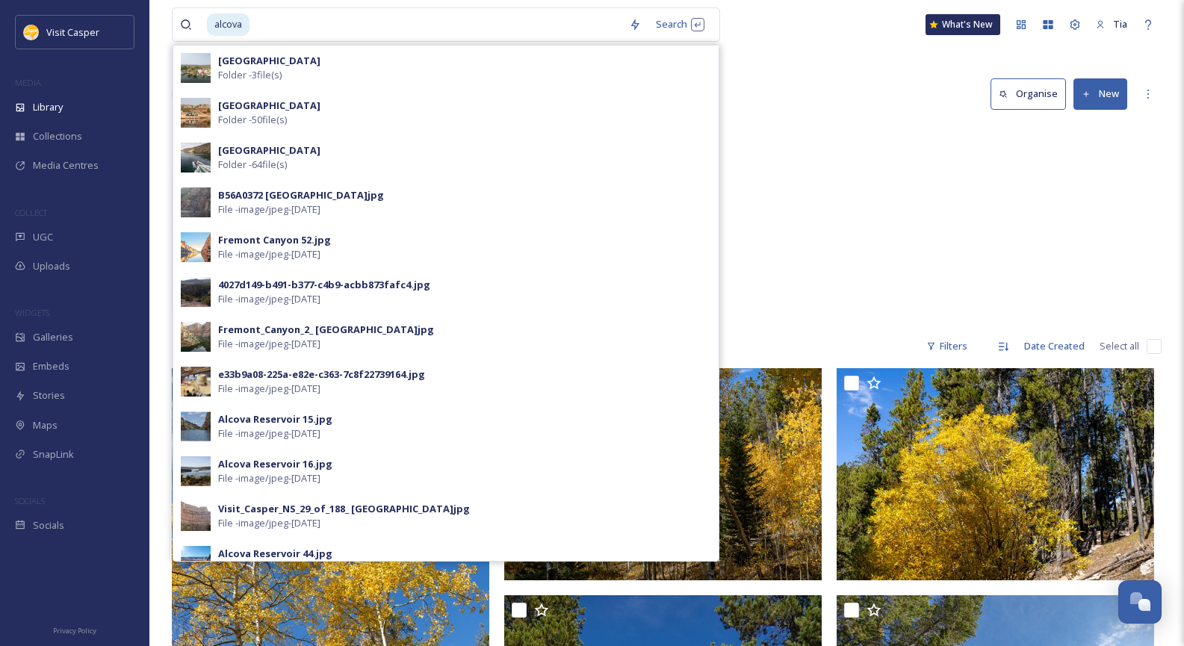
click at [299, 379] on div "e33b9a08-225a-e82e-c363-7c8f22739164.jpg" at bounding box center [321, 374] width 207 height 14
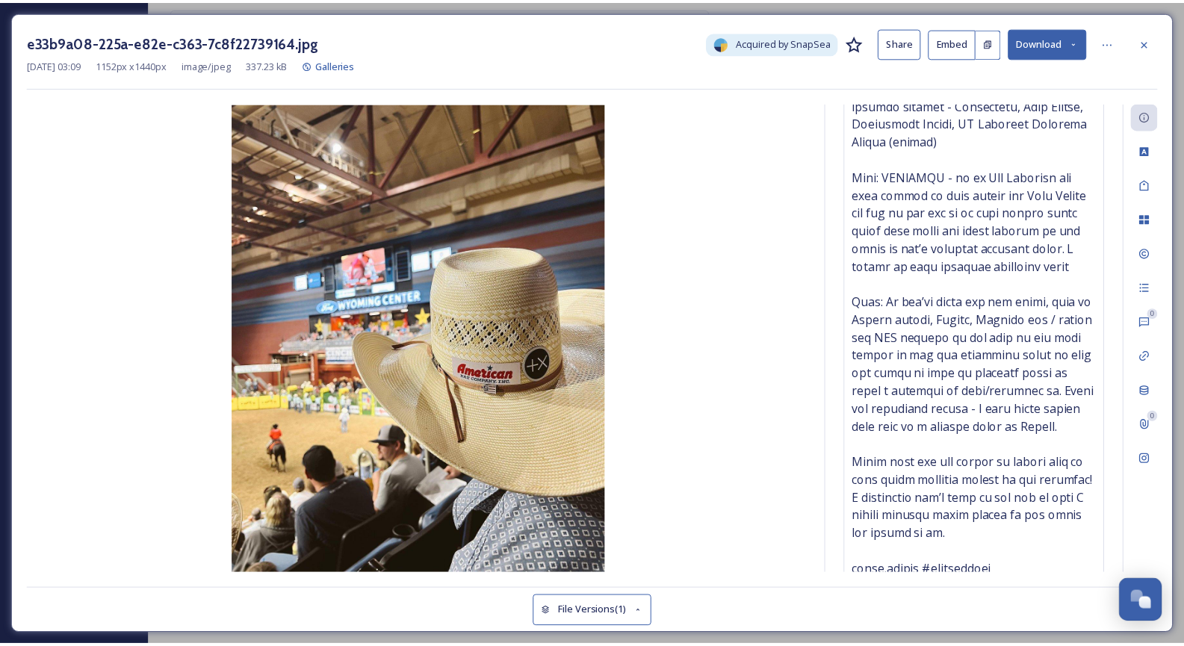
scroll to position [806, 0]
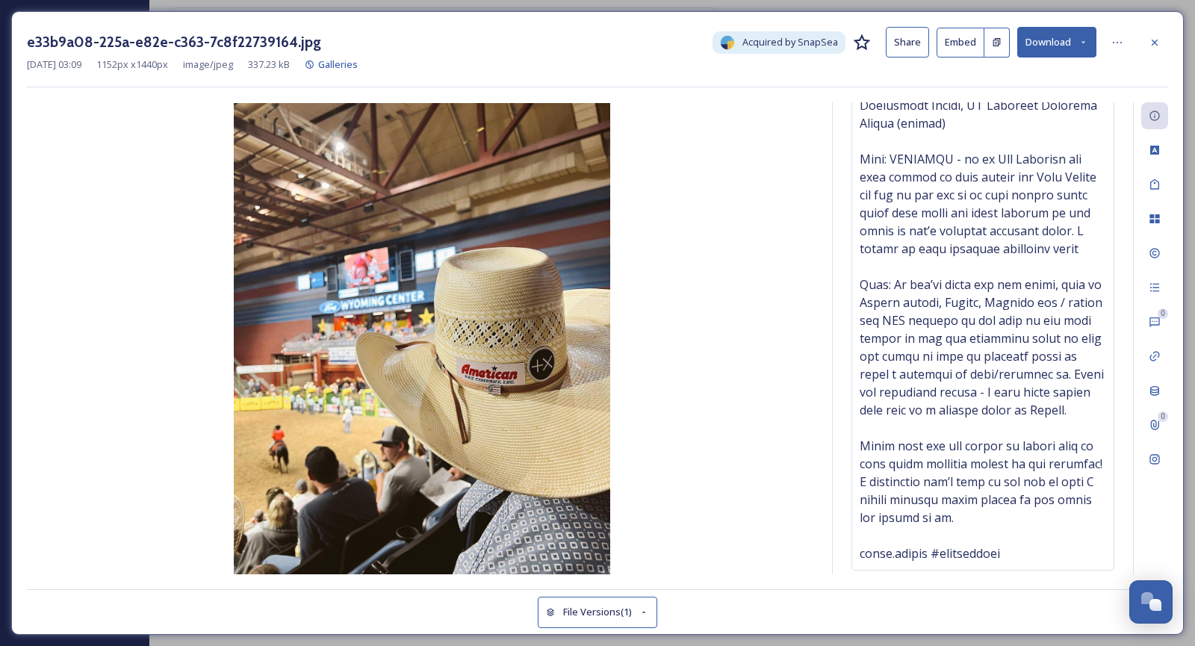
click at [1069, 46] on button "Download" at bounding box center [1056, 42] width 79 height 31
click at [1030, 76] on span "Download Original (1152 x 1440)" at bounding box center [1017, 76] width 141 height 14
click at [1149, 41] on icon at bounding box center [1154, 43] width 12 height 12
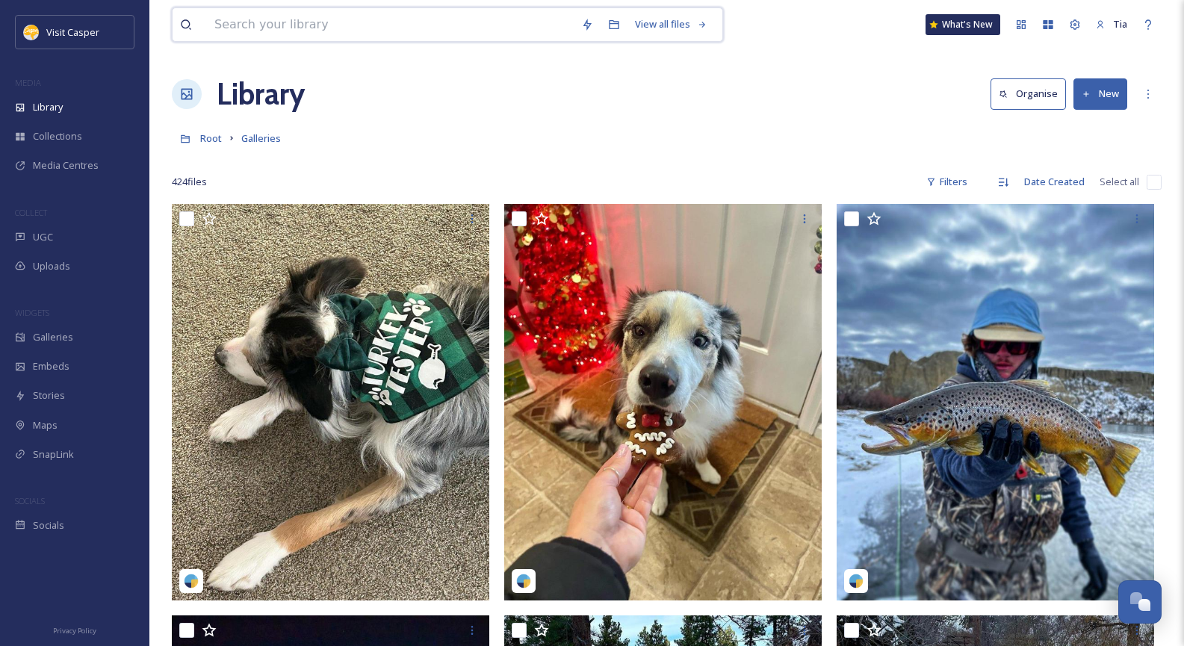
click at [504, 28] on input at bounding box center [390, 24] width 367 height 33
type input "coffee"
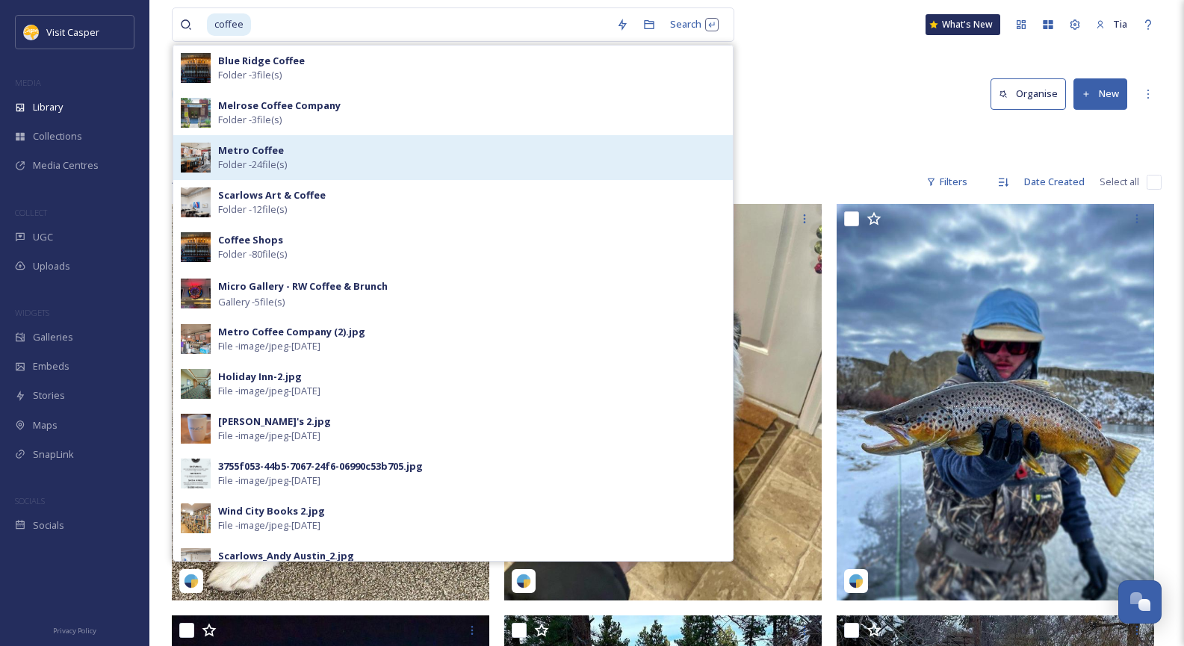
click at [341, 156] on div "Metro Coffee Folder - 24 file(s)" at bounding box center [471, 157] width 507 height 28
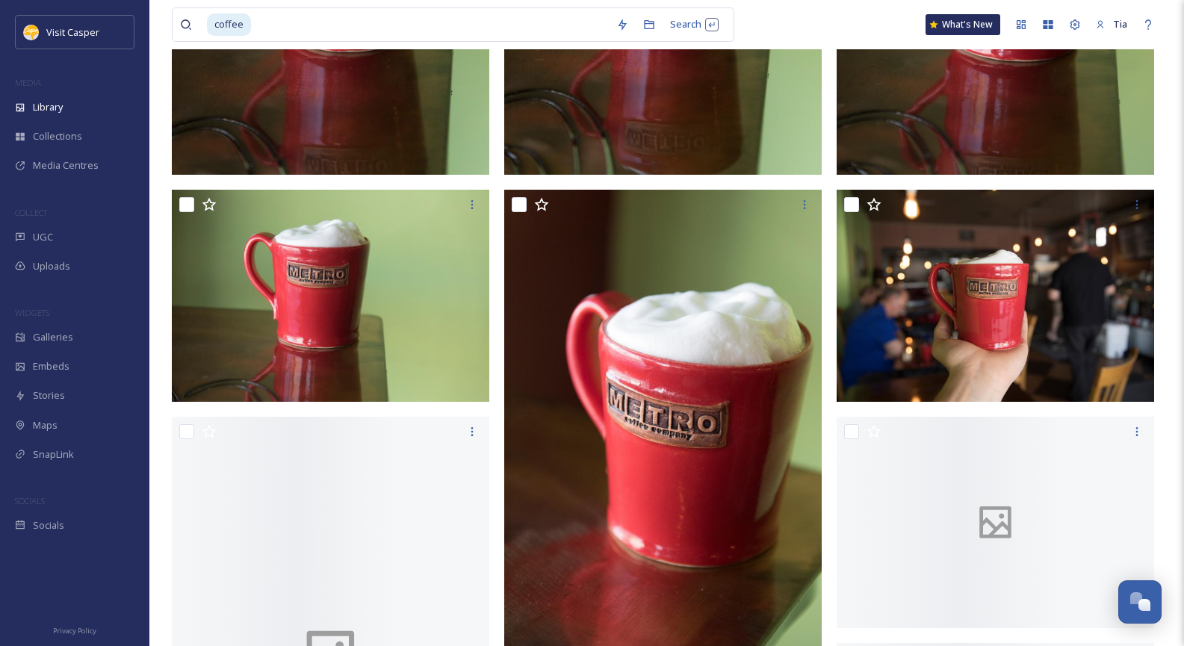
scroll to position [1941, 0]
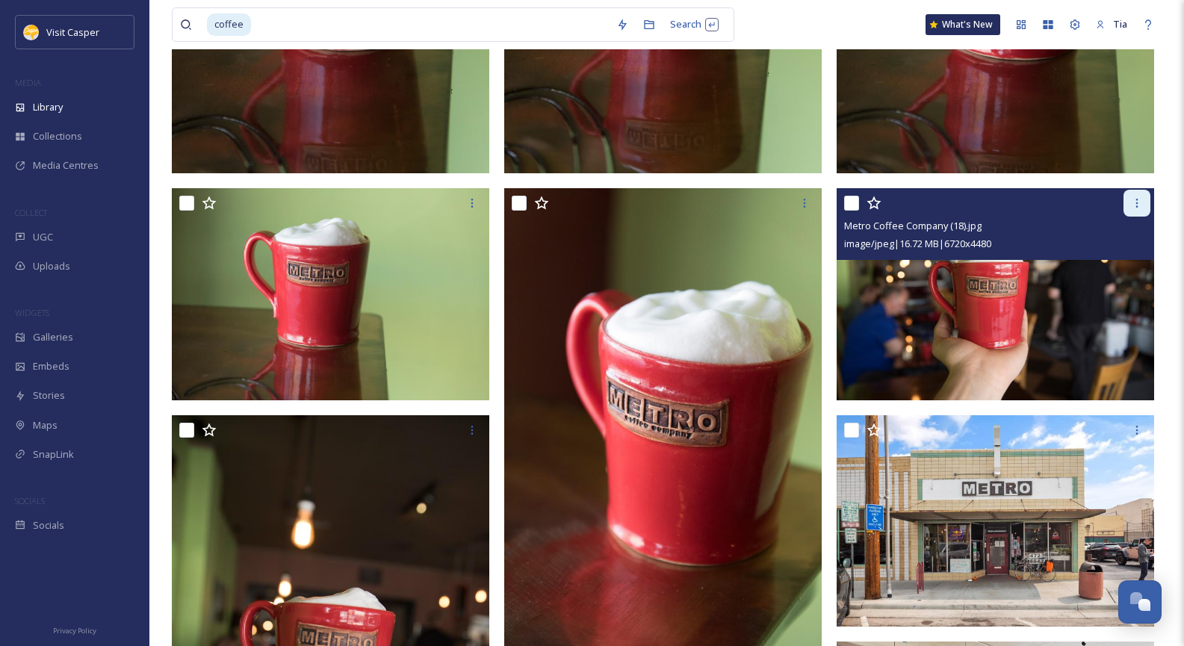
click at [1145, 205] on div at bounding box center [1136, 203] width 27 height 27
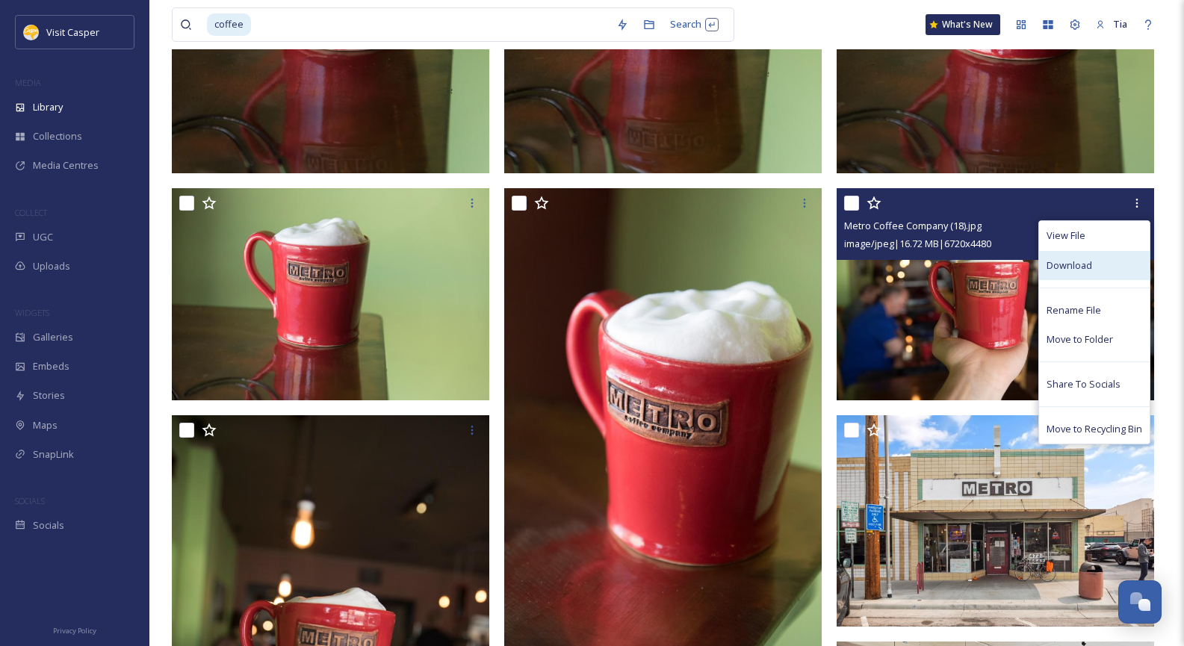
click at [1088, 263] on span "Download" at bounding box center [1069, 265] width 46 height 14
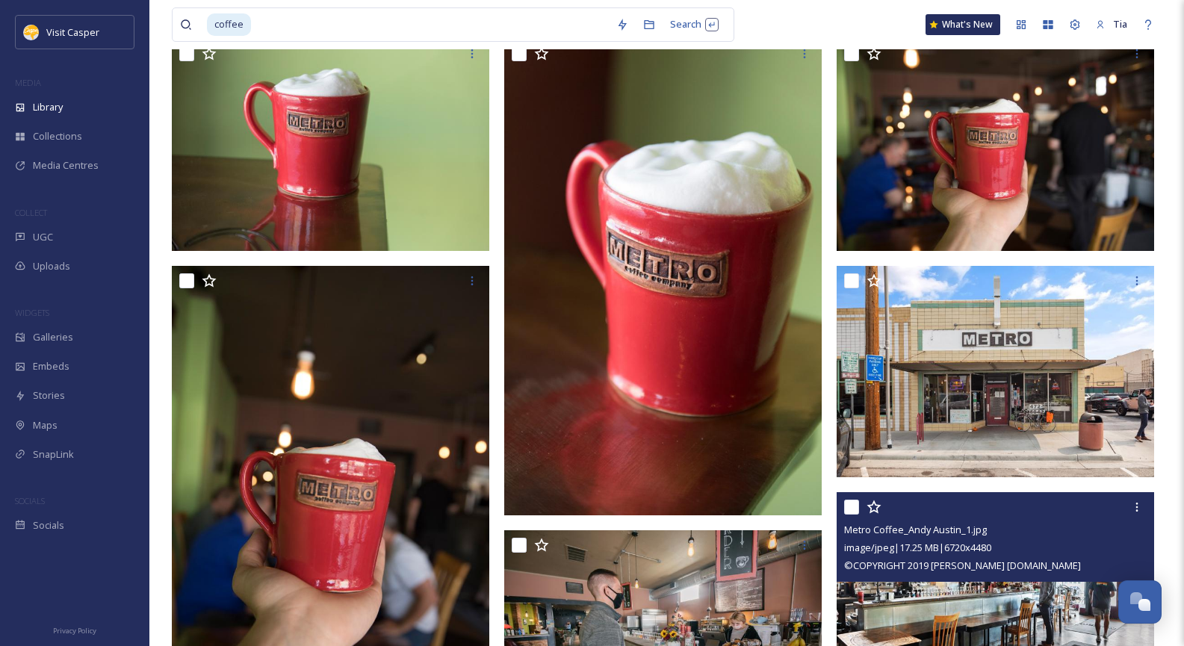
scroll to position [2091, 0]
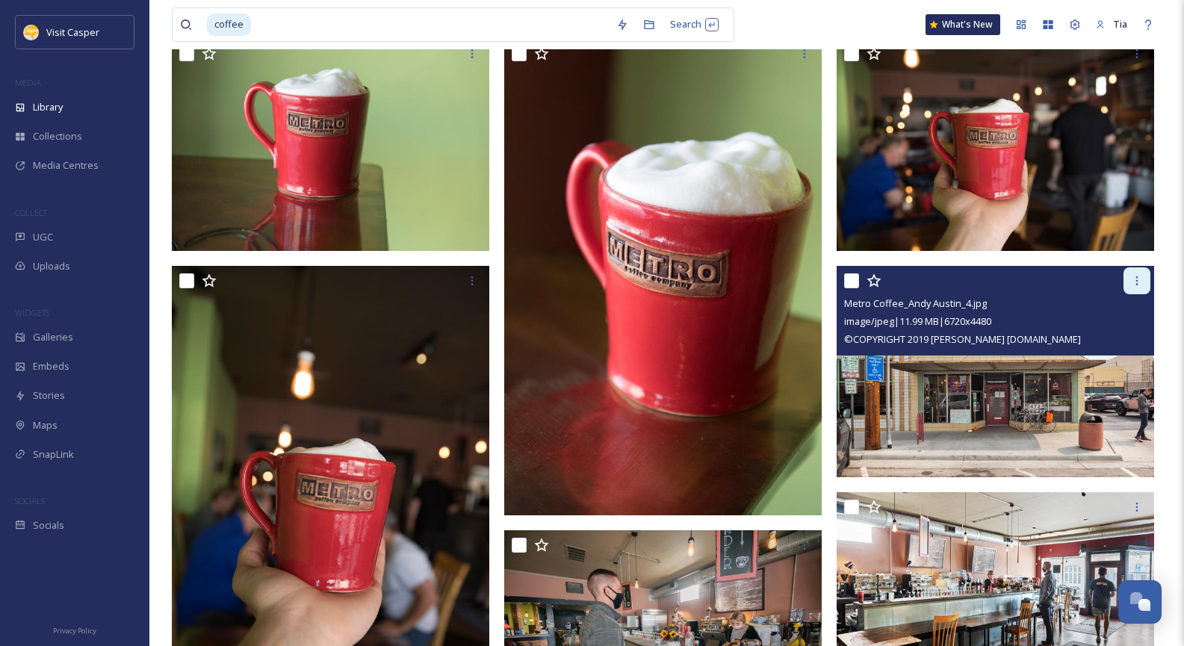
click at [1142, 276] on div at bounding box center [1136, 280] width 27 height 27
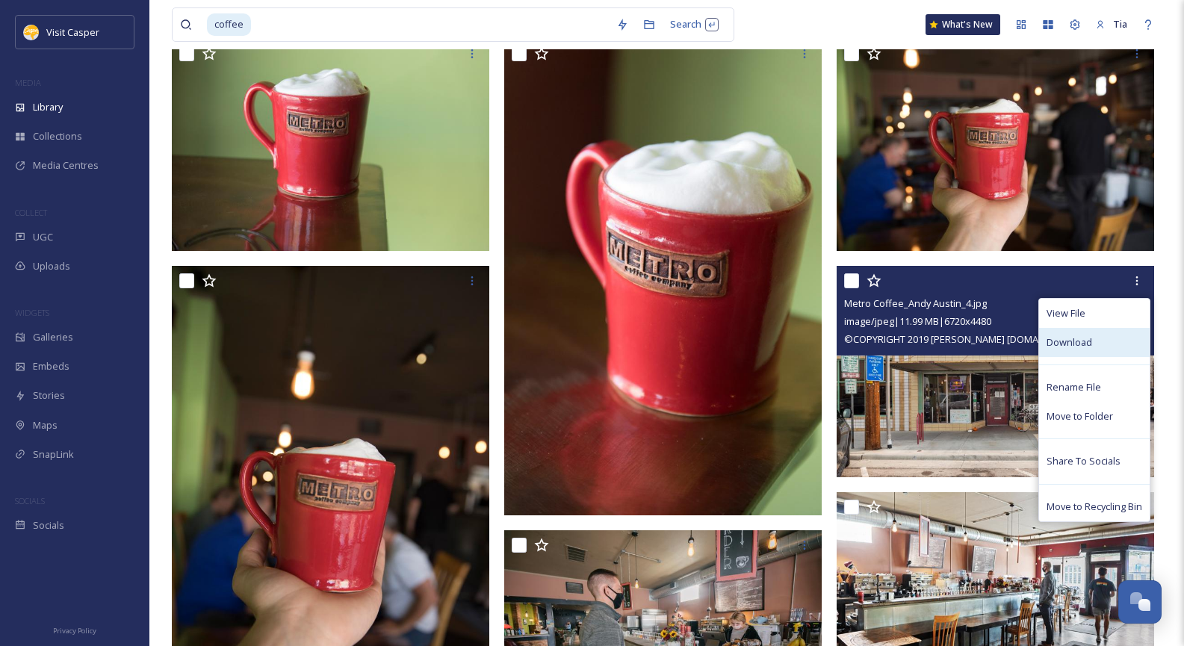
click at [1095, 338] on div "Download" at bounding box center [1094, 342] width 111 height 29
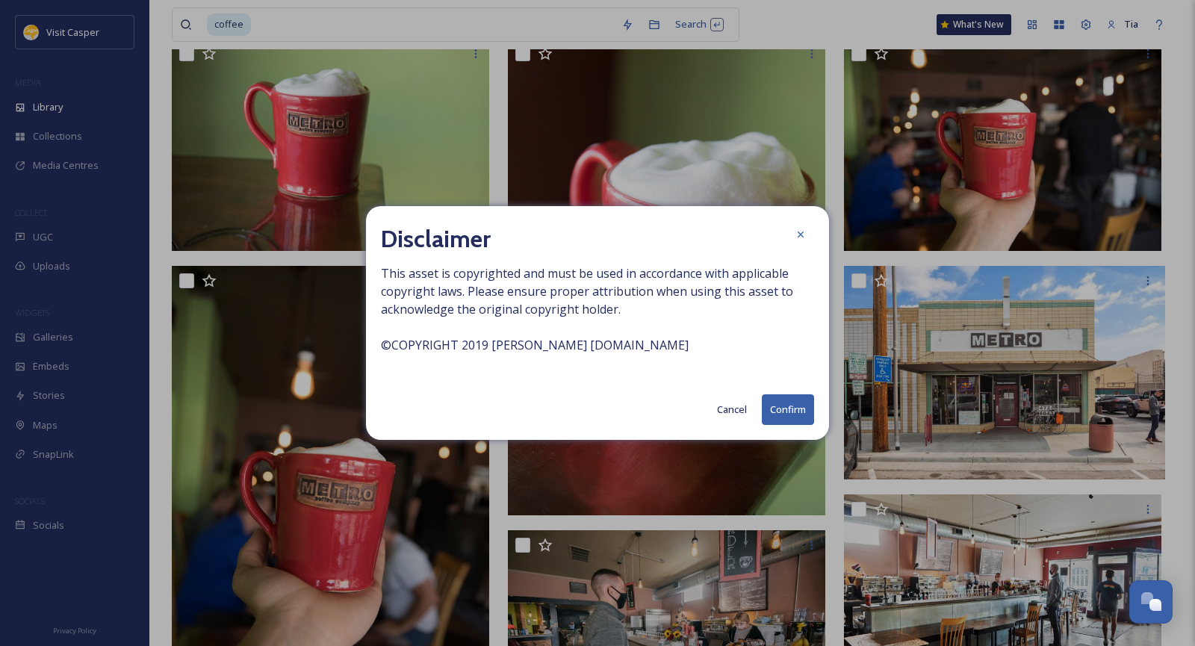
drag, startPoint x: 781, startPoint y: 409, endPoint x: 824, endPoint y: 269, distance: 146.9
click at [824, 286] on div "Disclaimer This asset is copyrighted and must be used in accordance with applic…" at bounding box center [597, 323] width 463 height 234
click at [799, 231] on icon at bounding box center [801, 234] width 12 height 12
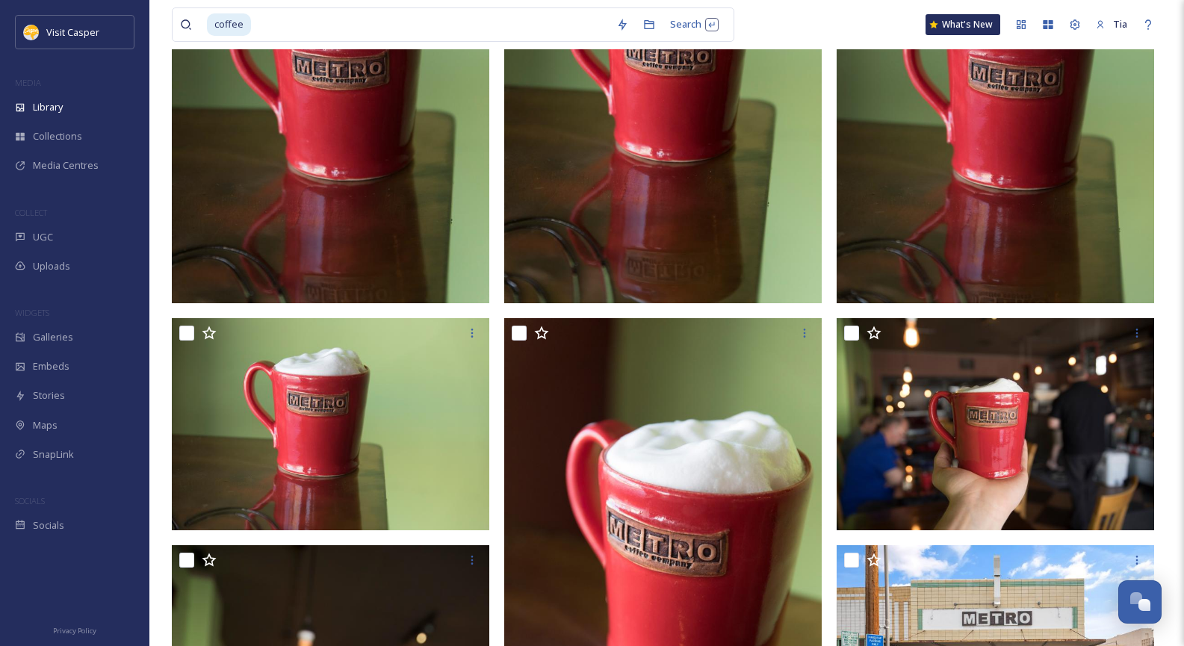
scroll to position [1691, 0]
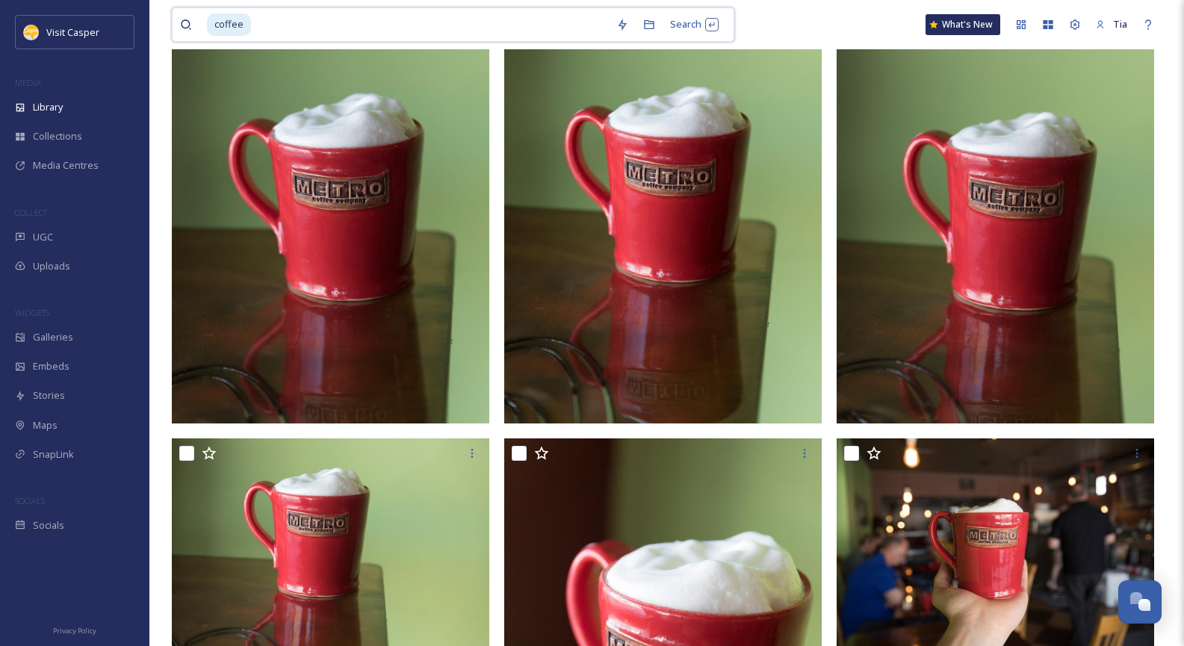
click at [267, 16] on input at bounding box center [430, 24] width 356 height 33
type input "c"
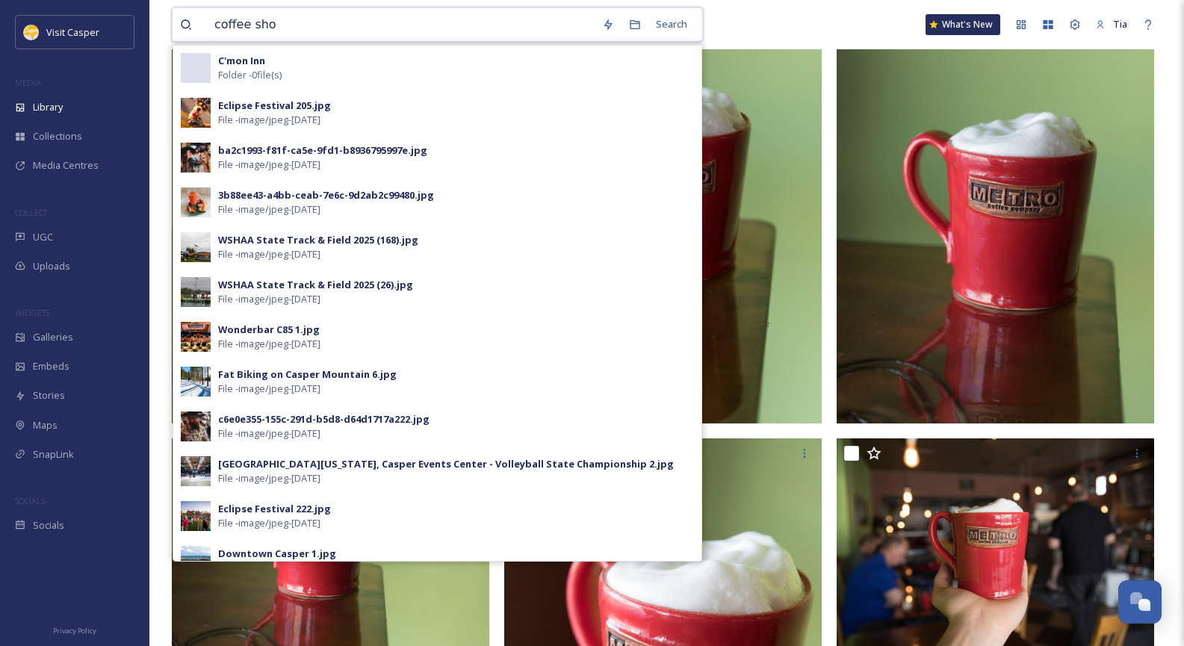
type input "coffee shop"
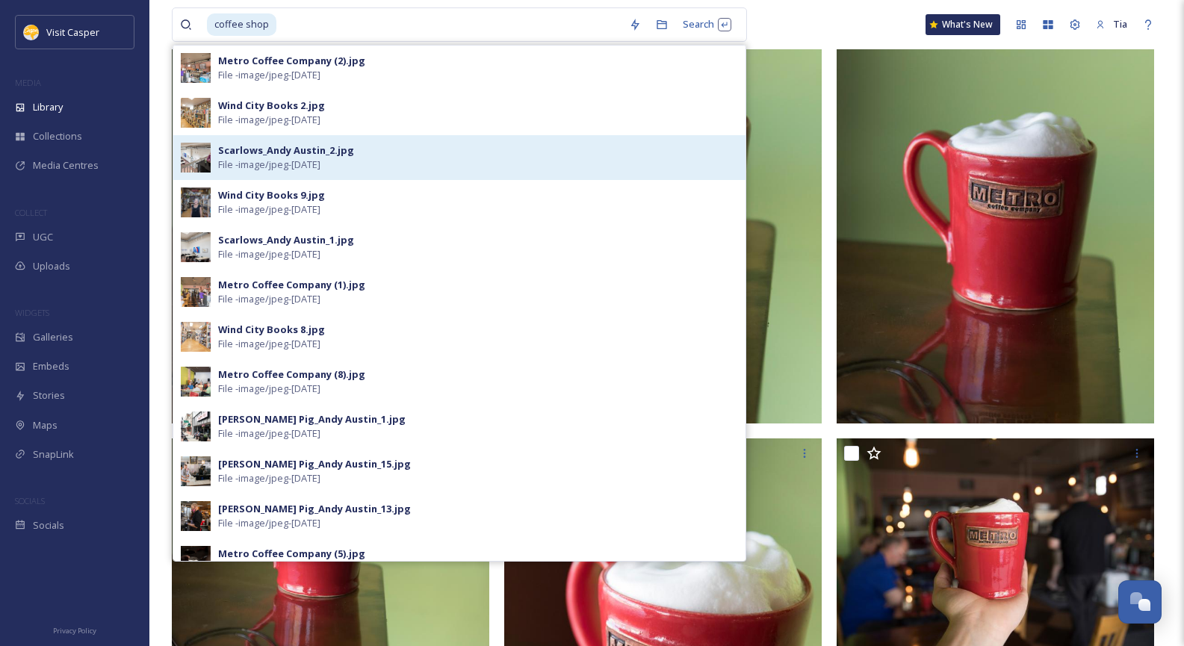
click at [320, 161] on span "File - image/jpeg - [DATE]" at bounding box center [269, 165] width 102 height 14
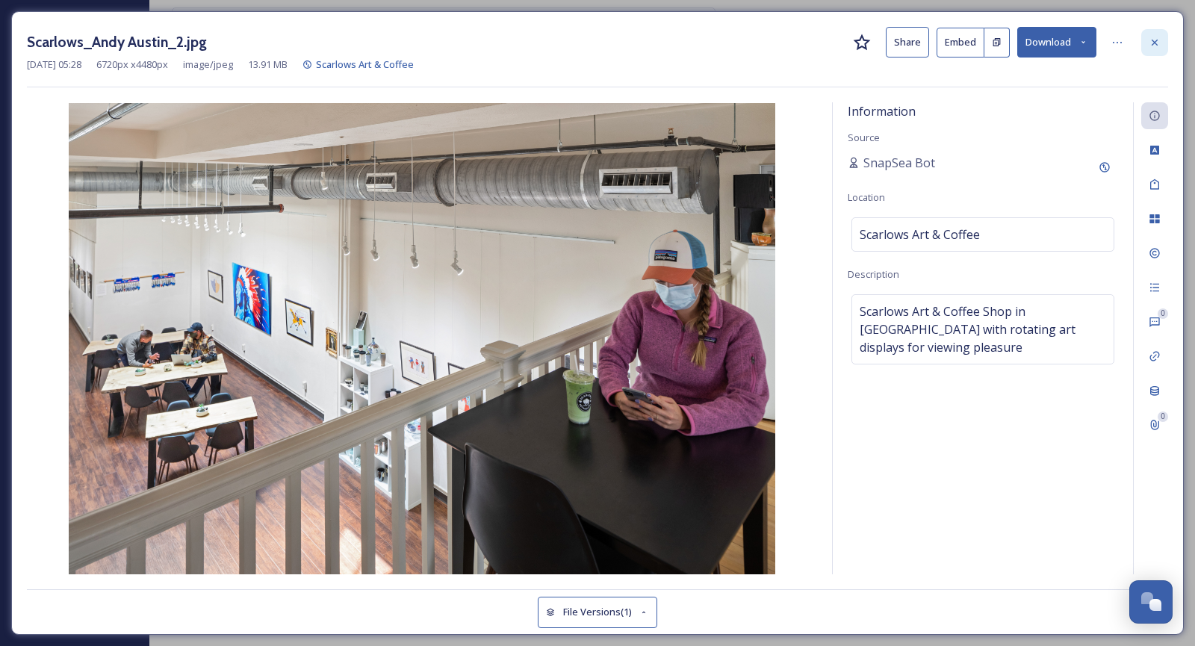
click at [1157, 44] on icon at bounding box center [1154, 42] width 6 height 6
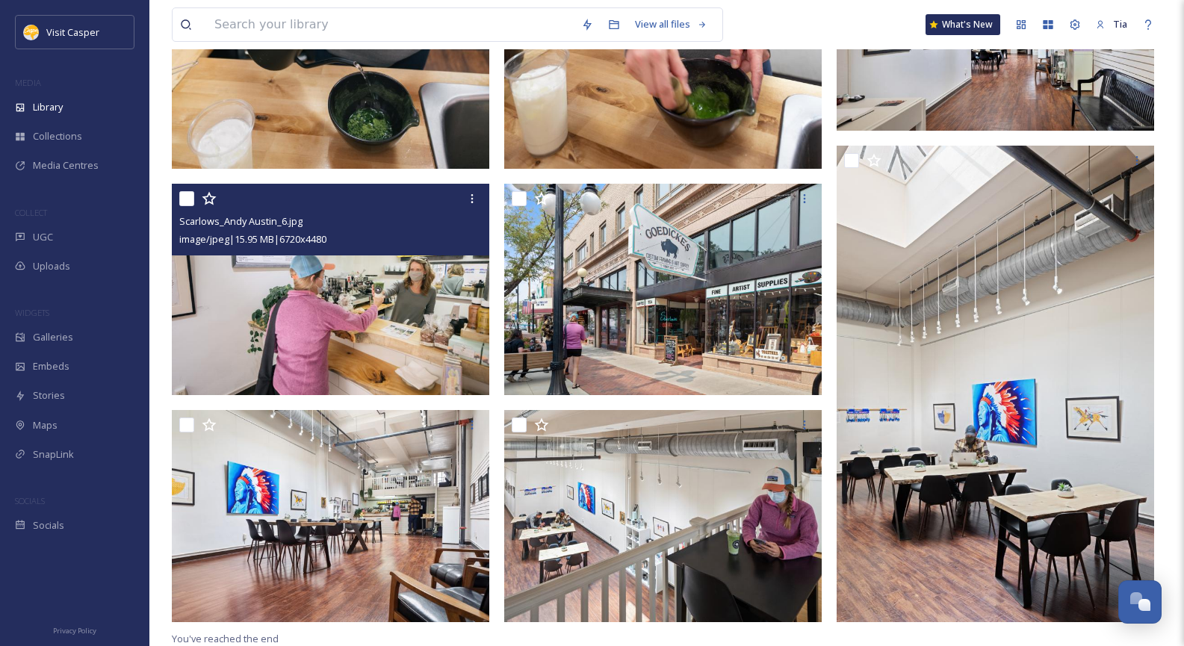
scroll to position [739, 0]
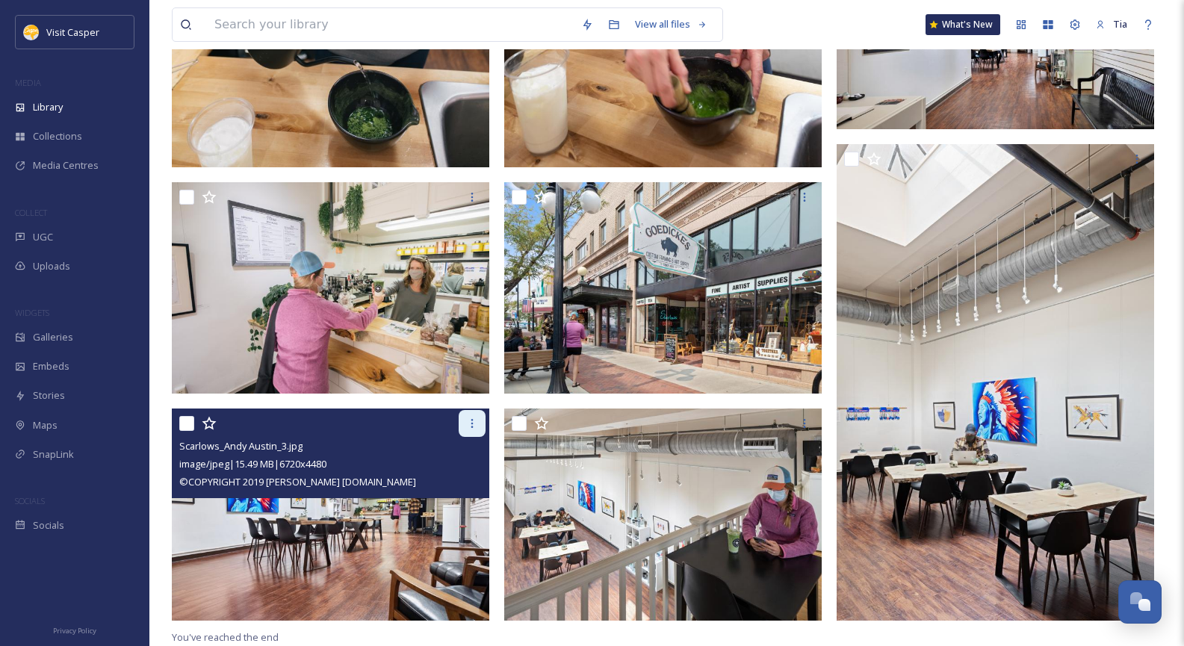
click at [469, 423] on icon at bounding box center [472, 423] width 12 height 12
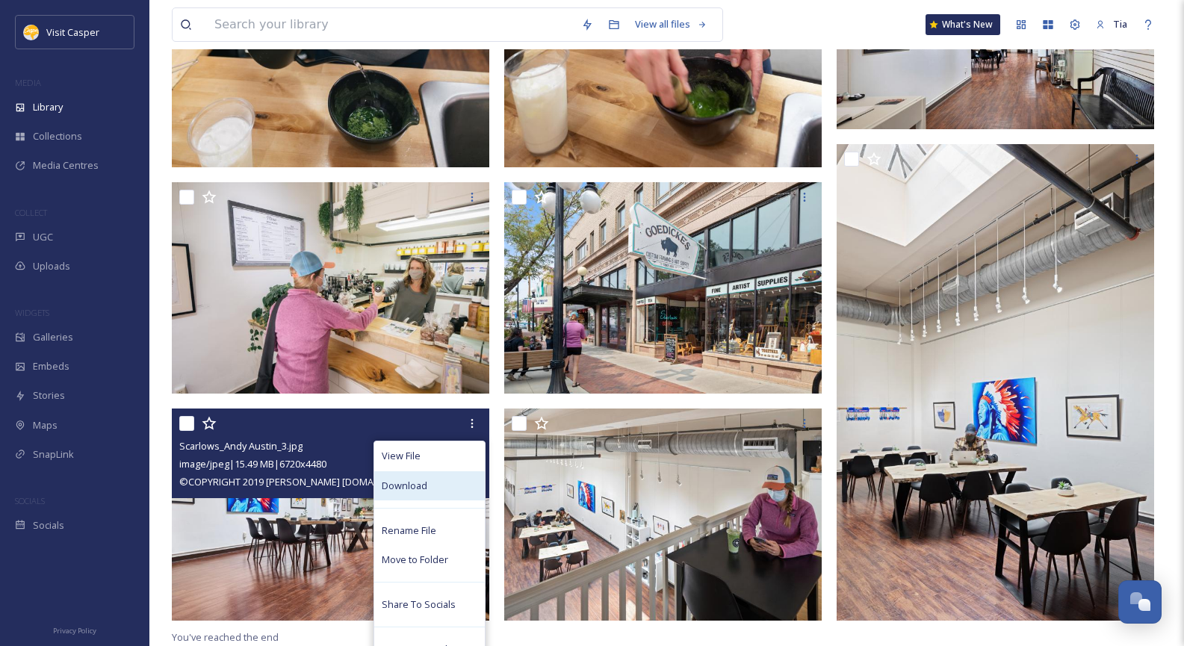
click at [421, 477] on div "Download" at bounding box center [429, 485] width 111 height 29
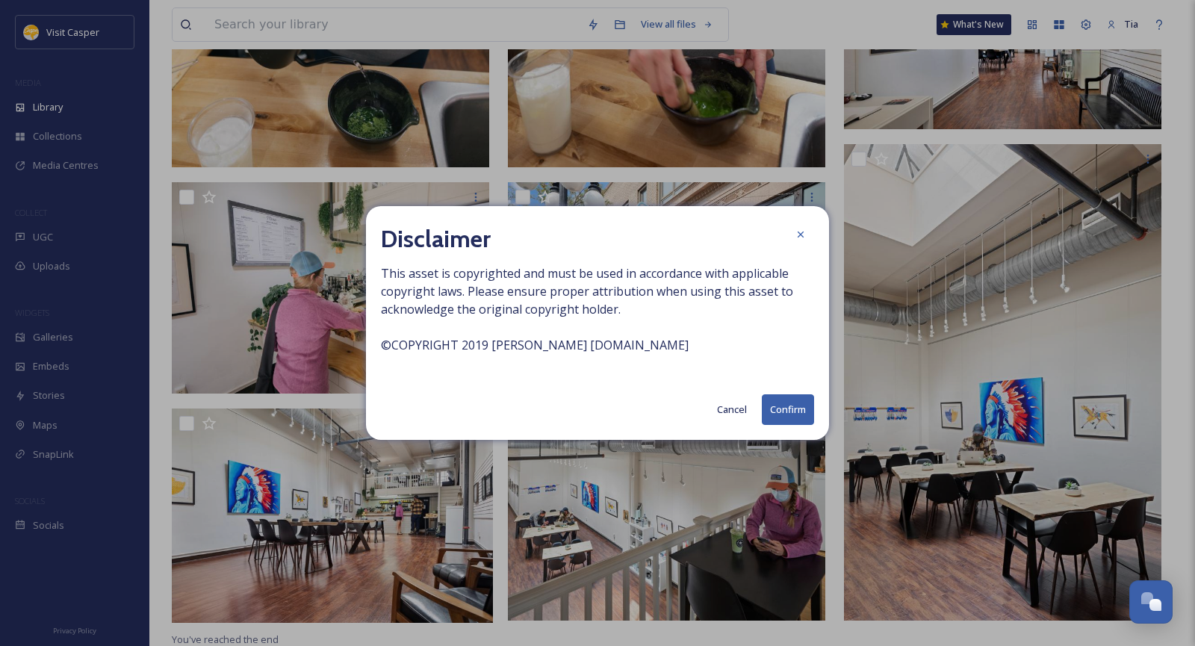
click at [795, 408] on button "Confirm" at bounding box center [788, 409] width 52 height 31
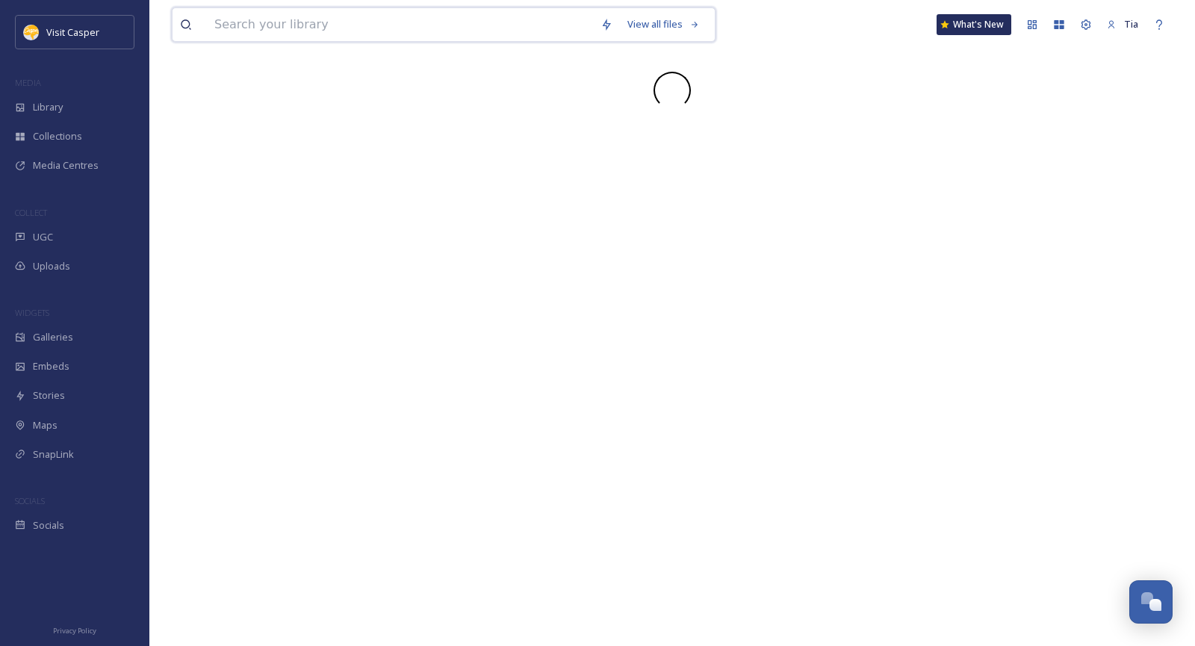
click at [423, 26] on input at bounding box center [400, 24] width 386 height 33
type input "coffee"
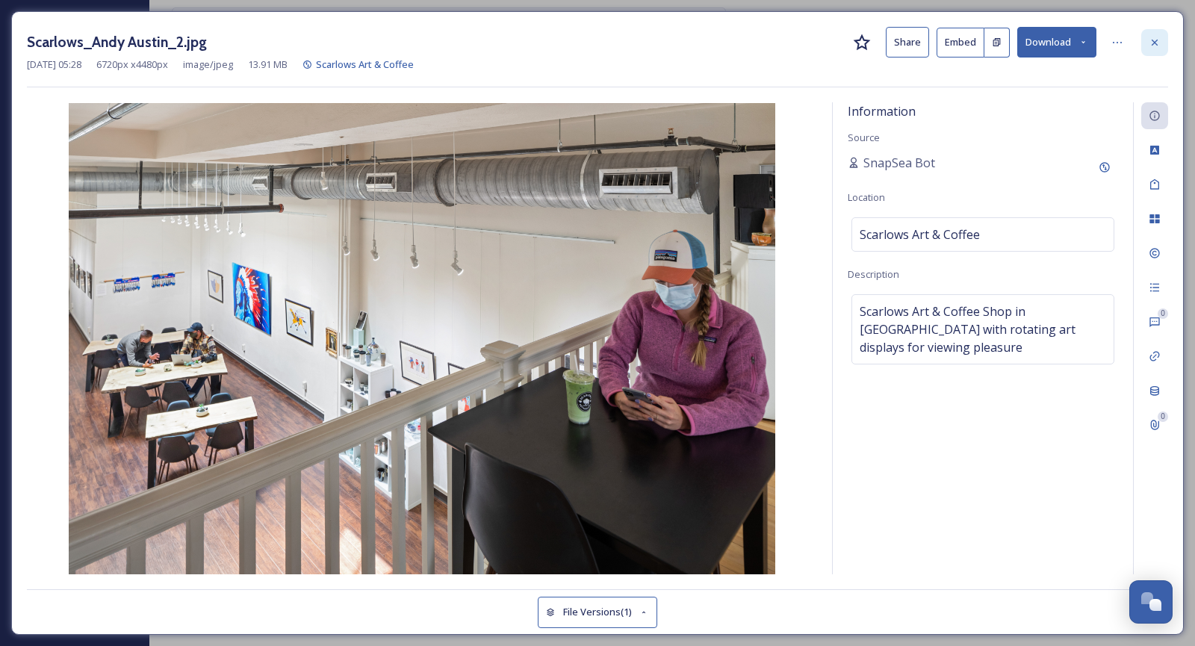
click at [1165, 43] on div at bounding box center [1154, 42] width 27 height 27
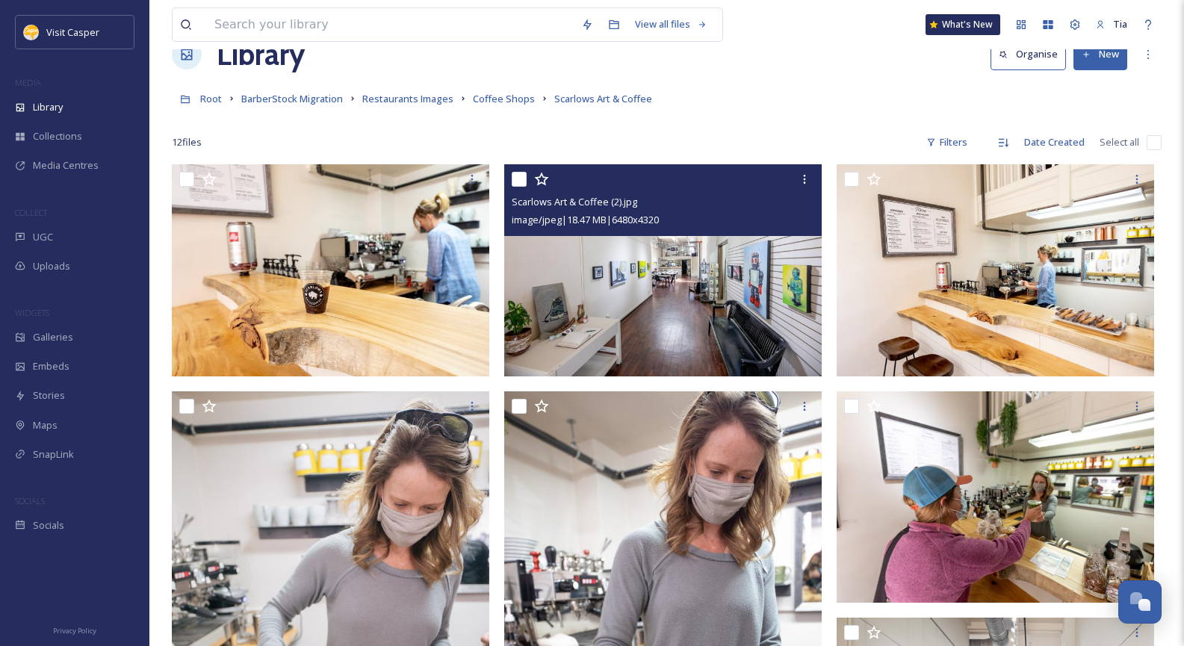
scroll to position [75, 0]
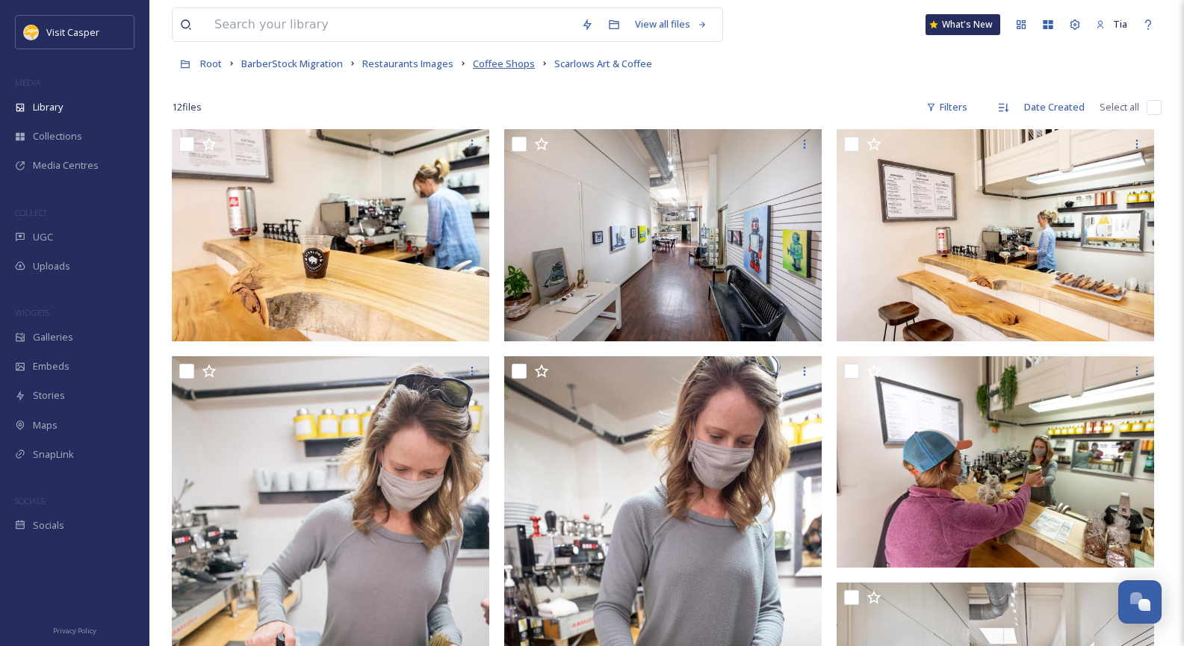
click at [506, 62] on span "Coffee Shops" at bounding box center [504, 63] width 62 height 13
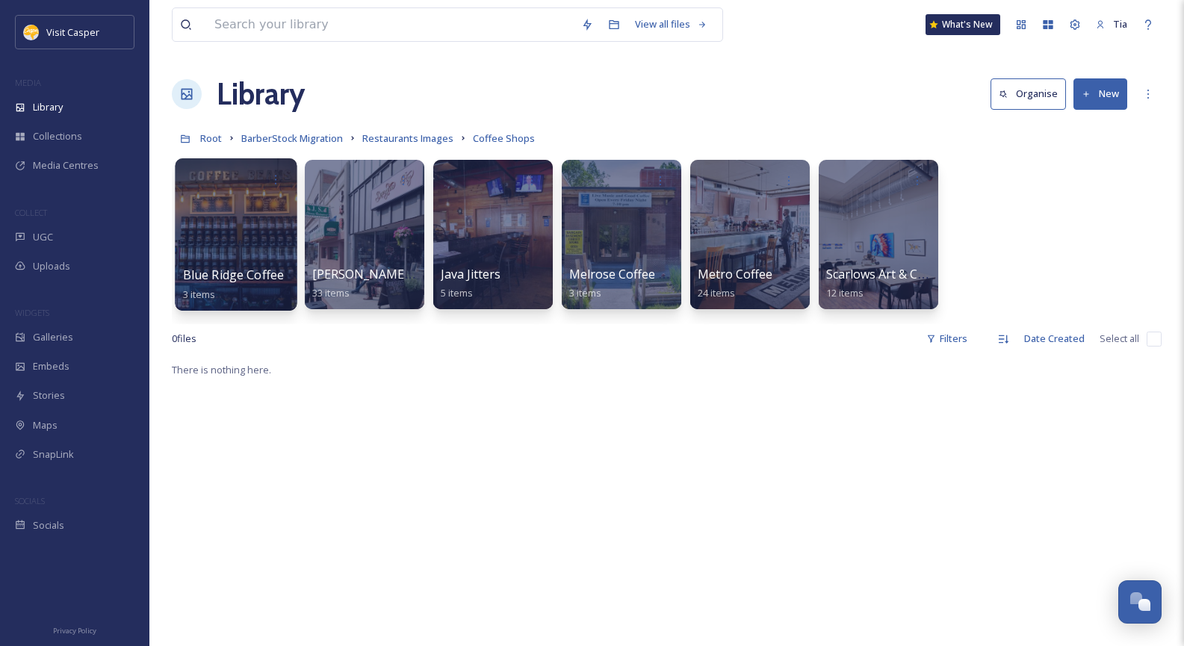
click at [267, 220] on div at bounding box center [236, 234] width 122 height 152
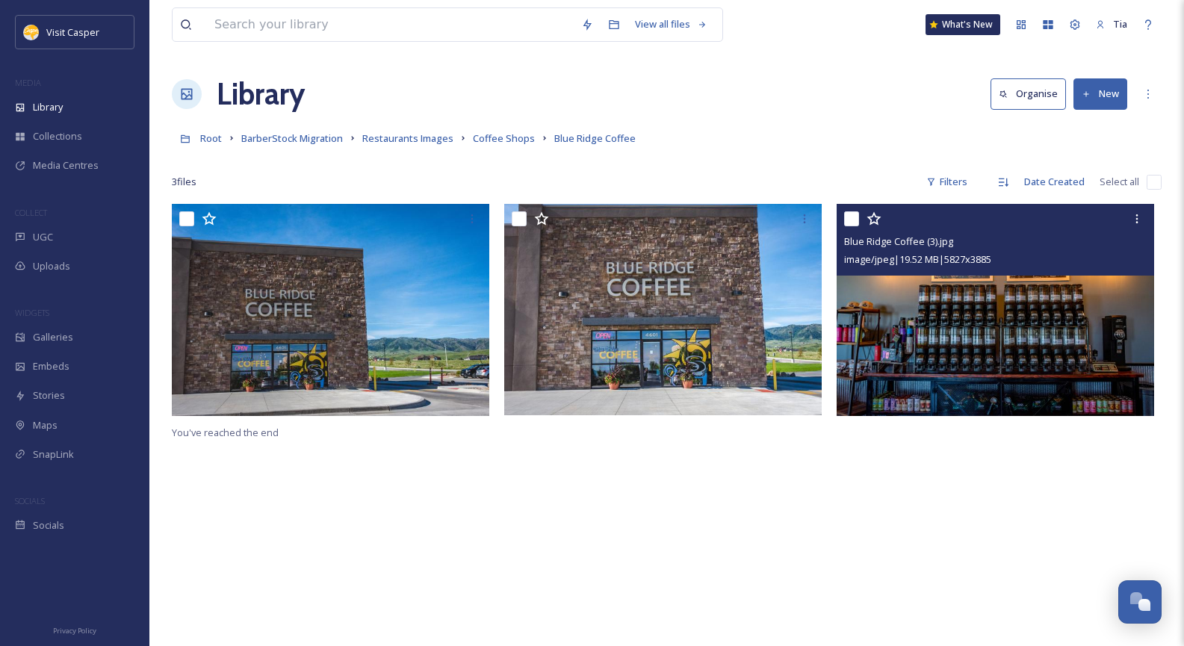
click at [992, 311] on img at bounding box center [994, 310] width 317 height 212
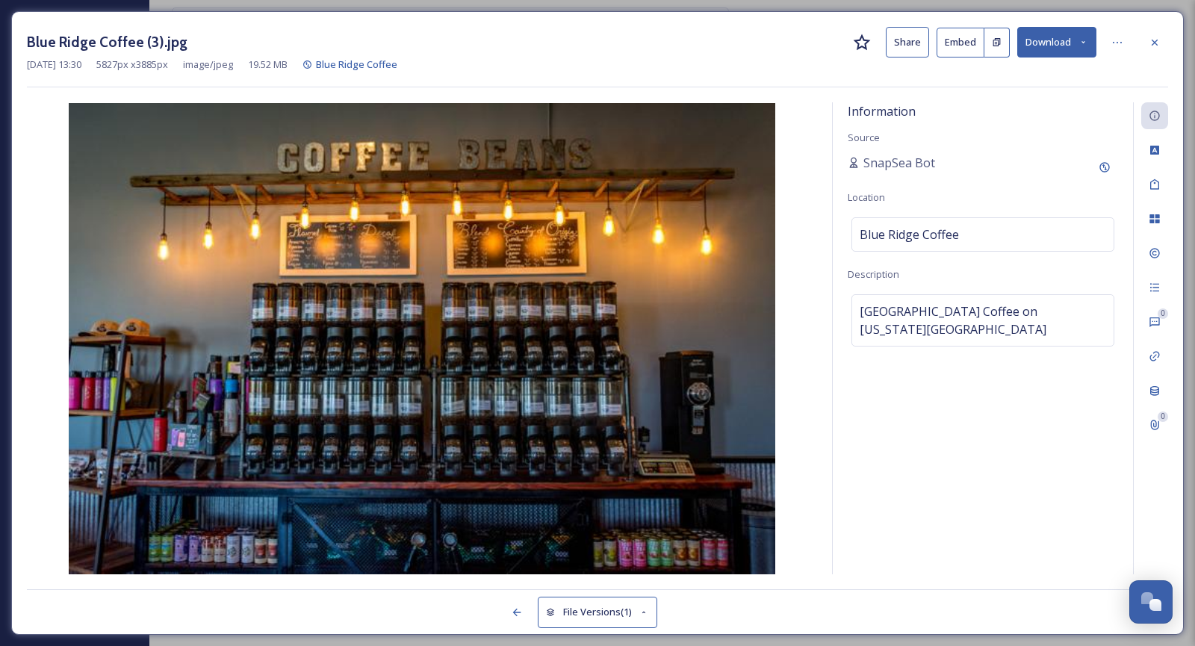
click at [1071, 52] on button "Download" at bounding box center [1056, 42] width 79 height 31
click at [1018, 105] on span "Download Large (2000 x 1333)" at bounding box center [1012, 106] width 131 height 14
click at [1157, 42] on icon at bounding box center [1154, 43] width 12 height 12
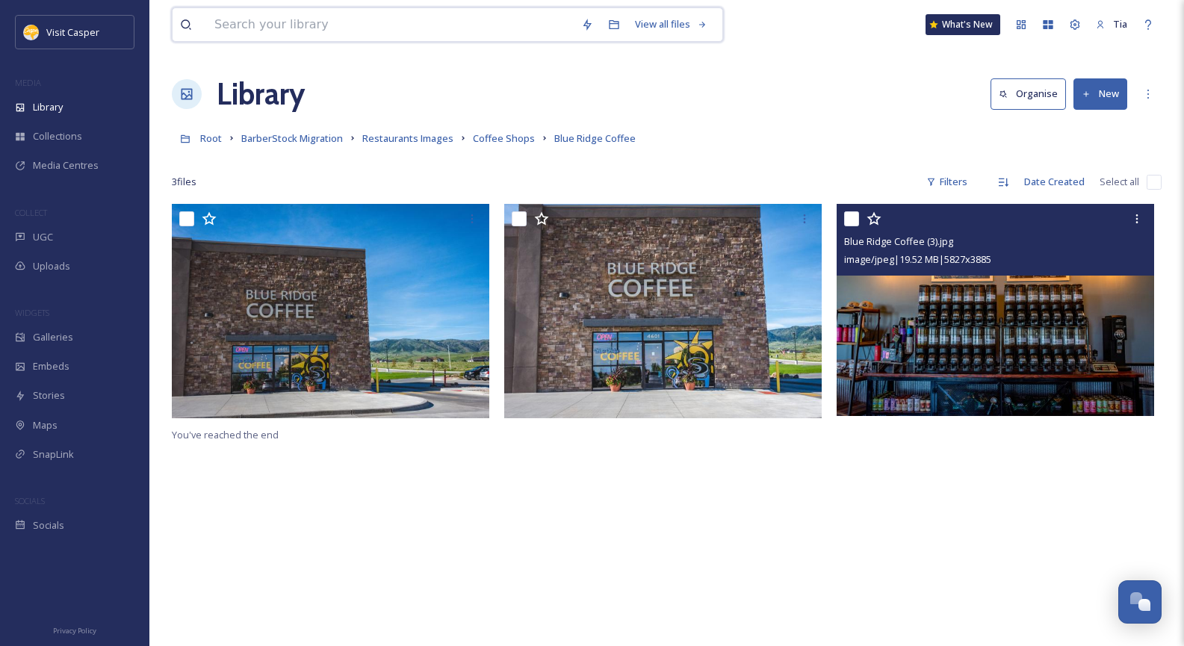
click at [349, 31] on input at bounding box center [390, 24] width 367 height 33
type input "tacos"
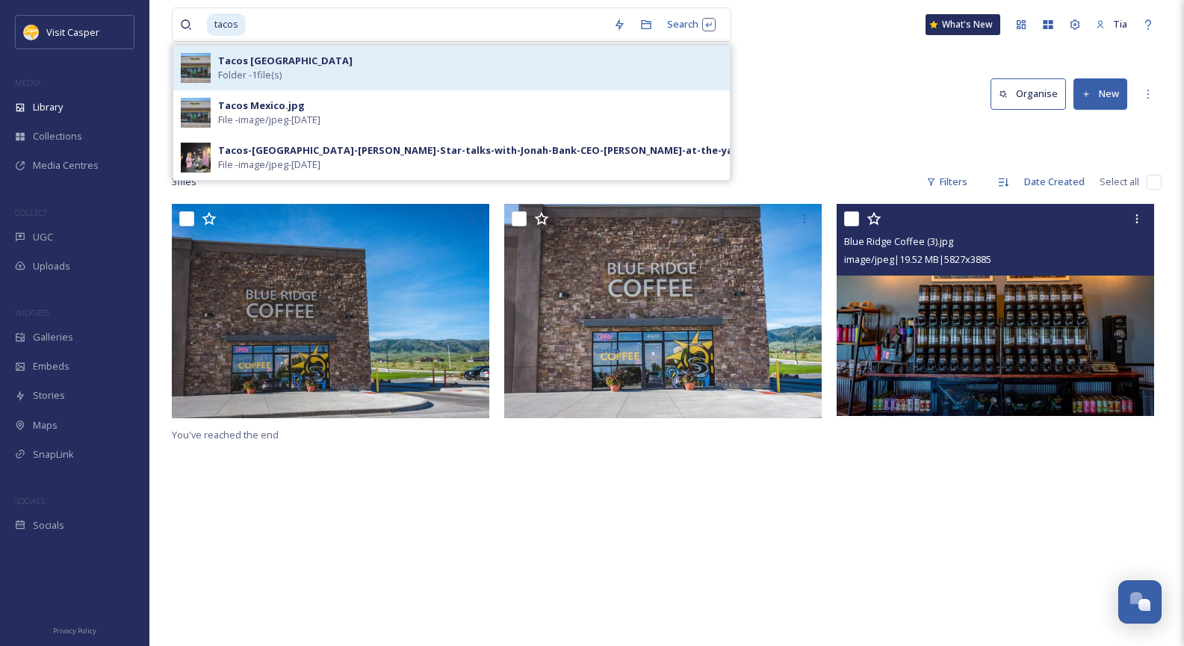
click at [331, 72] on div "Tacos Mexico Folder - 1 file(s)" at bounding box center [470, 68] width 504 height 28
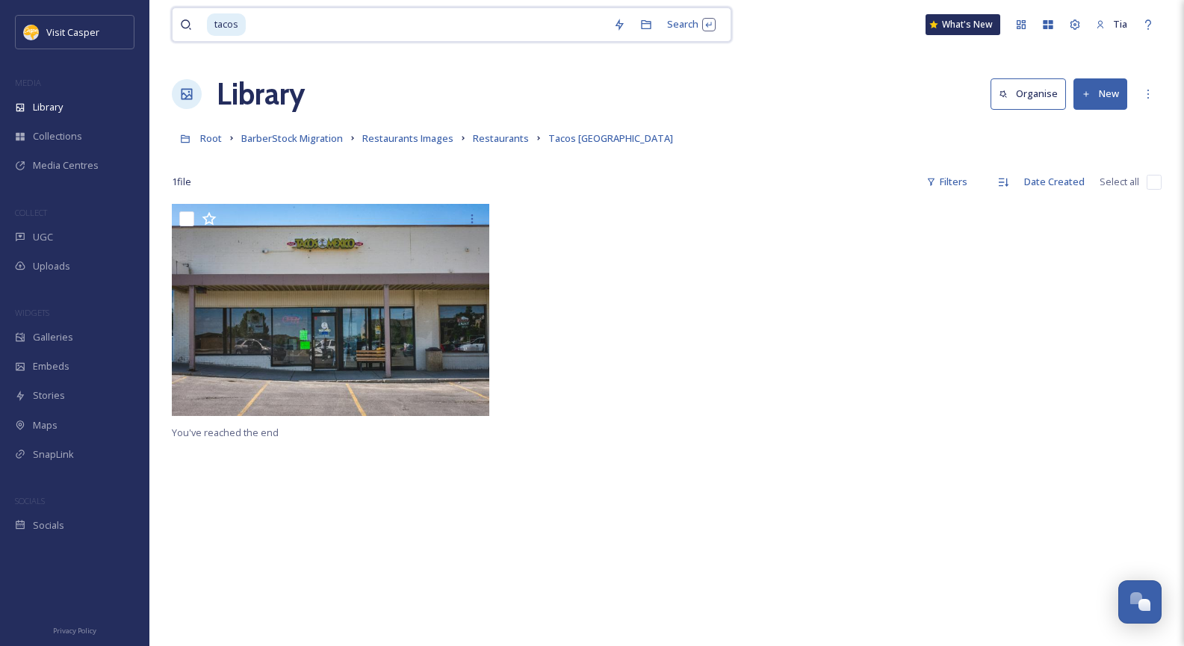
click at [329, 18] on input at bounding box center [426, 24] width 358 height 33
type input "t"
type input "casper landscape"
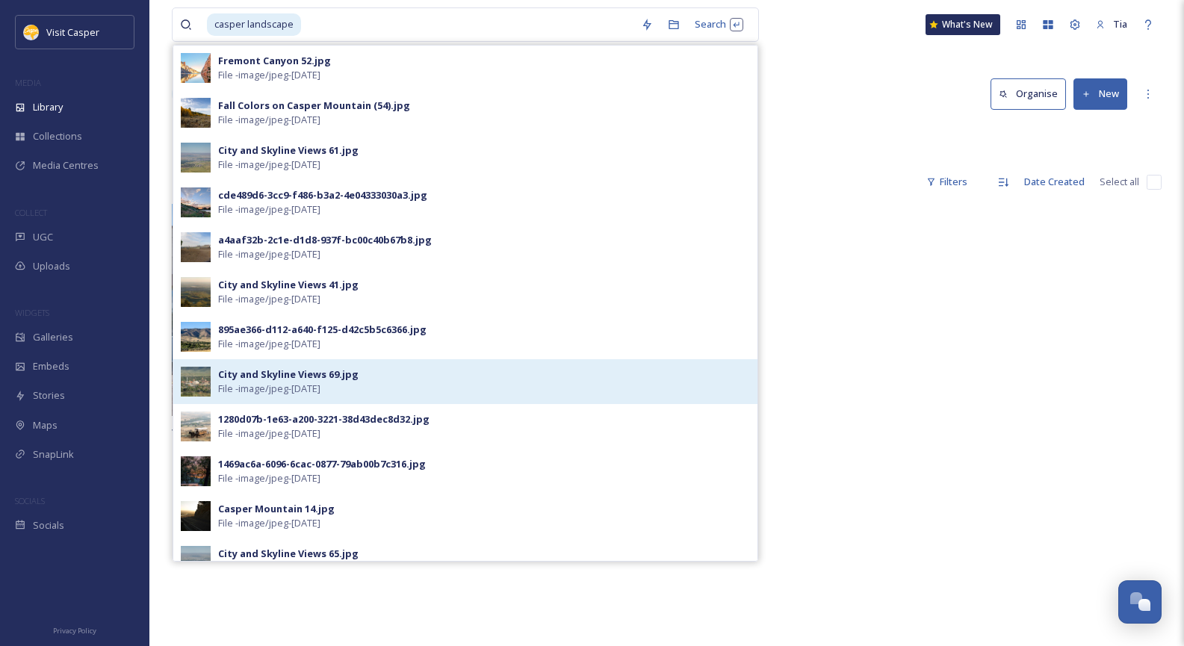
click at [320, 388] on span "File - image/jpeg - [DATE]" at bounding box center [269, 389] width 102 height 14
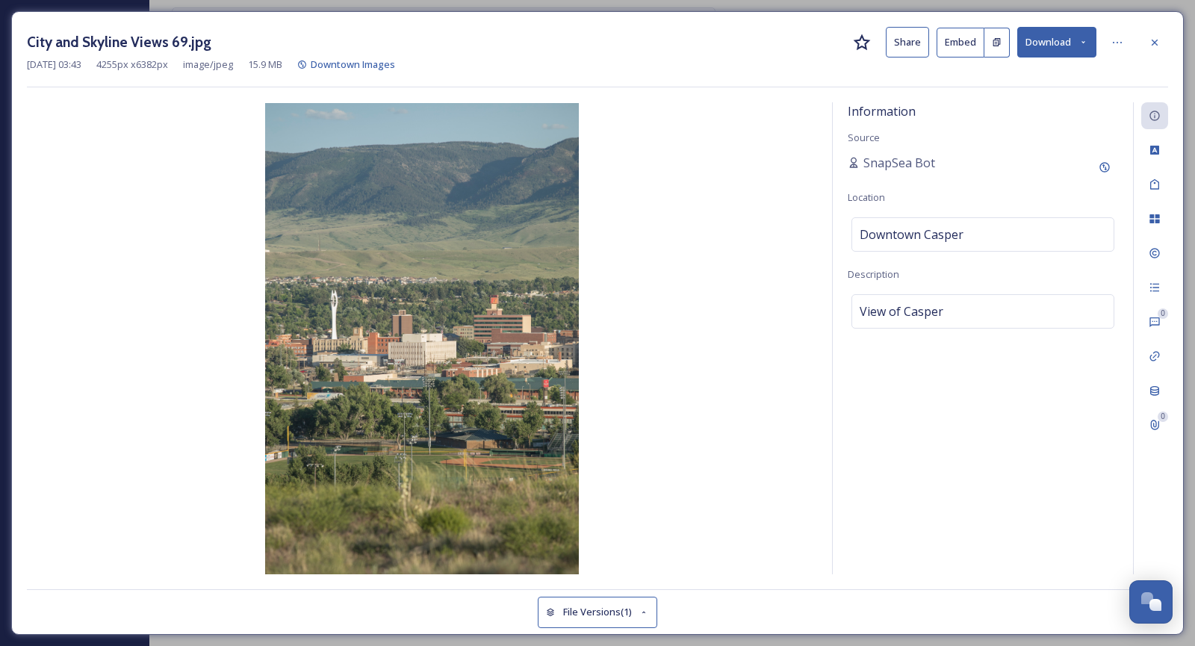
click at [1078, 39] on button "Download" at bounding box center [1056, 42] width 79 height 31
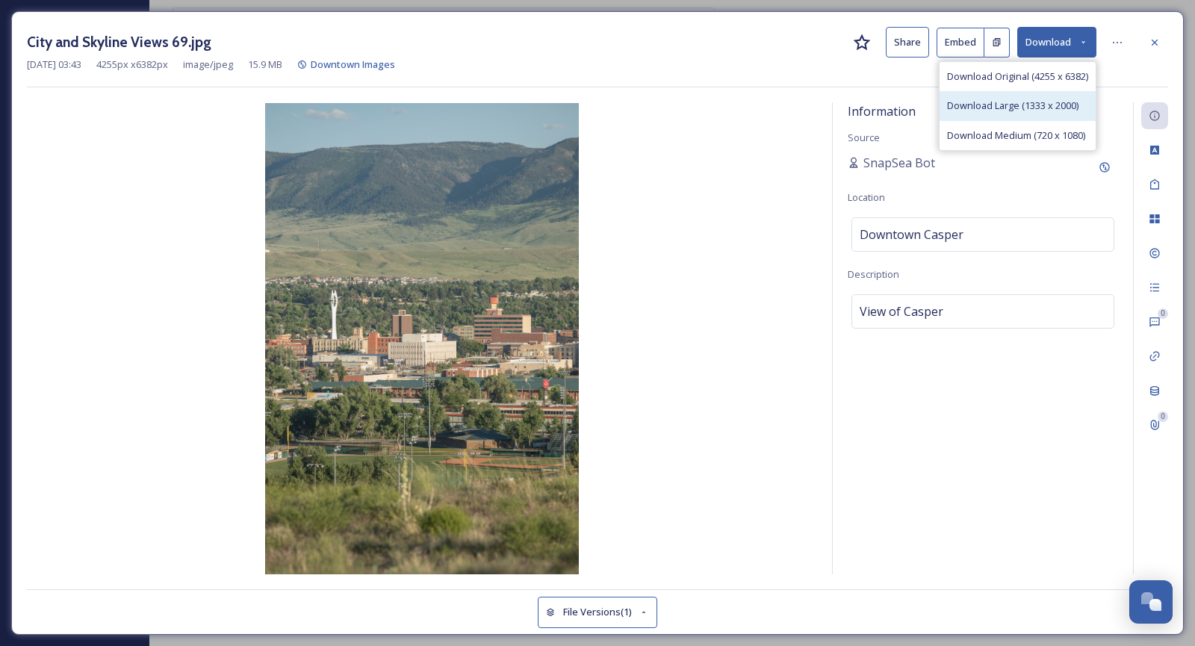
click at [1013, 101] on span "Download Large (1333 x 2000)" at bounding box center [1012, 106] width 131 height 14
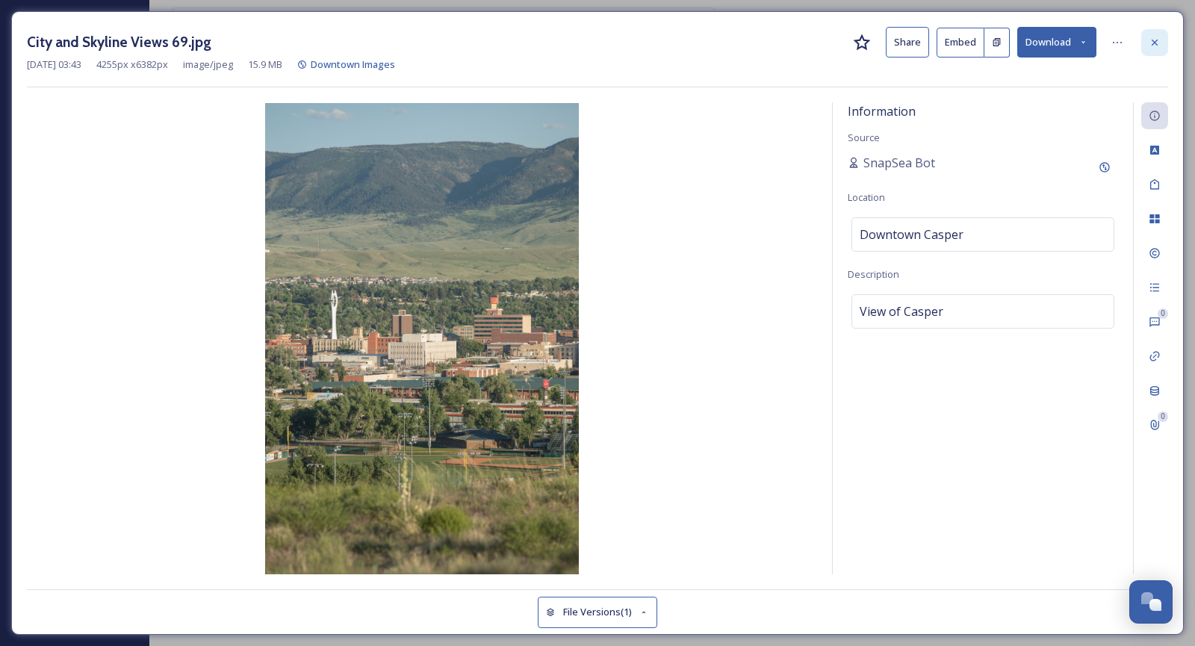
click at [1155, 44] on icon at bounding box center [1154, 43] width 12 height 12
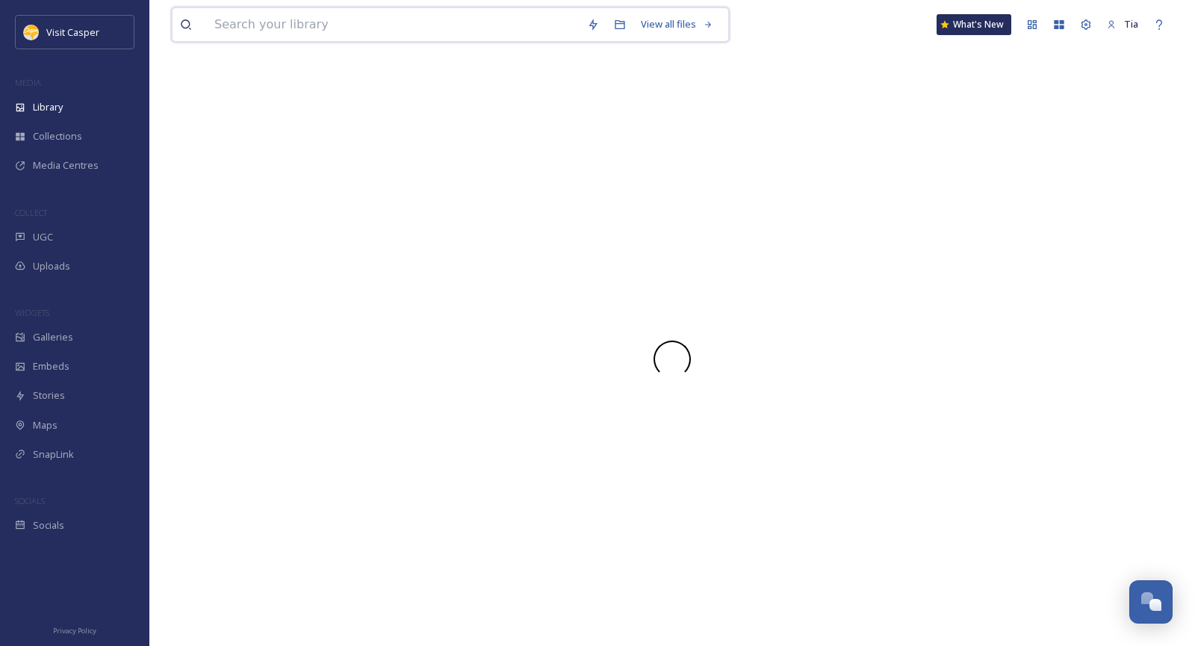
click at [321, 30] on input at bounding box center [393, 24] width 373 height 33
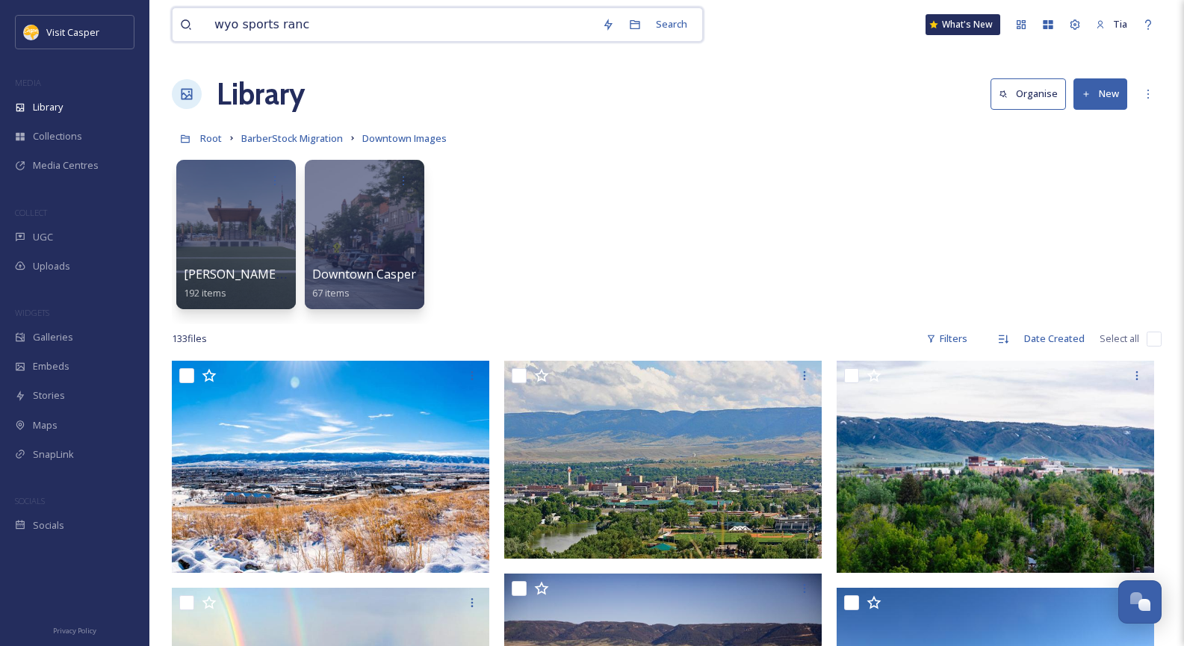
type input "wyo sports ranch"
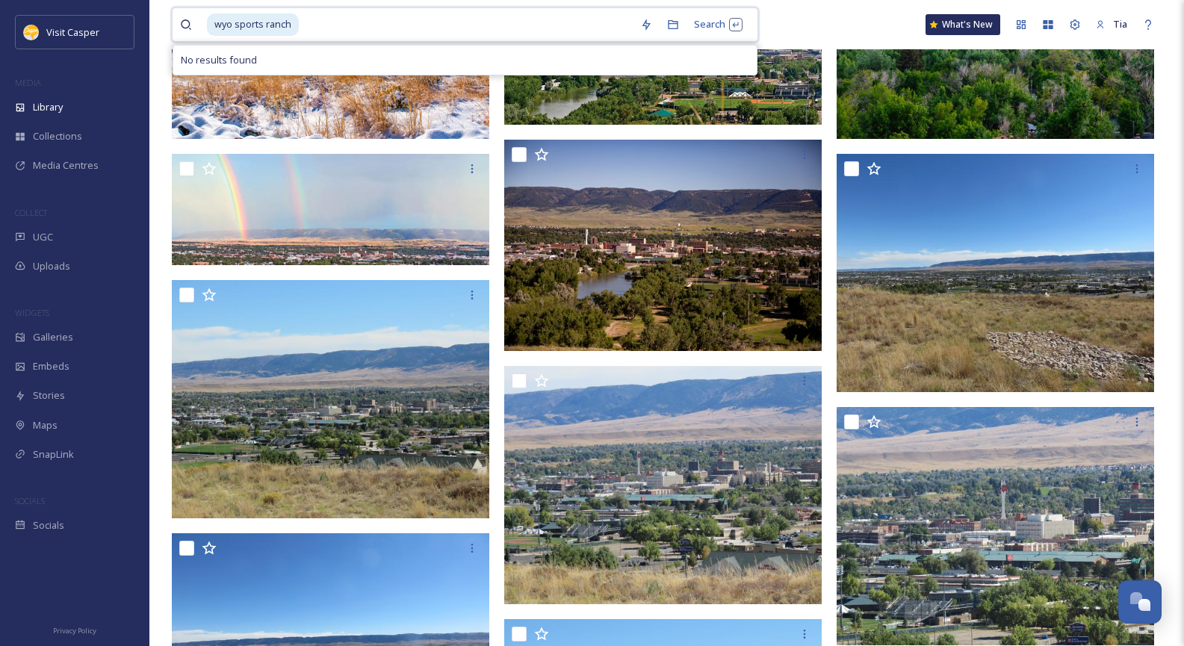
scroll to position [448, 0]
